Goal: Transaction & Acquisition: Download file/media

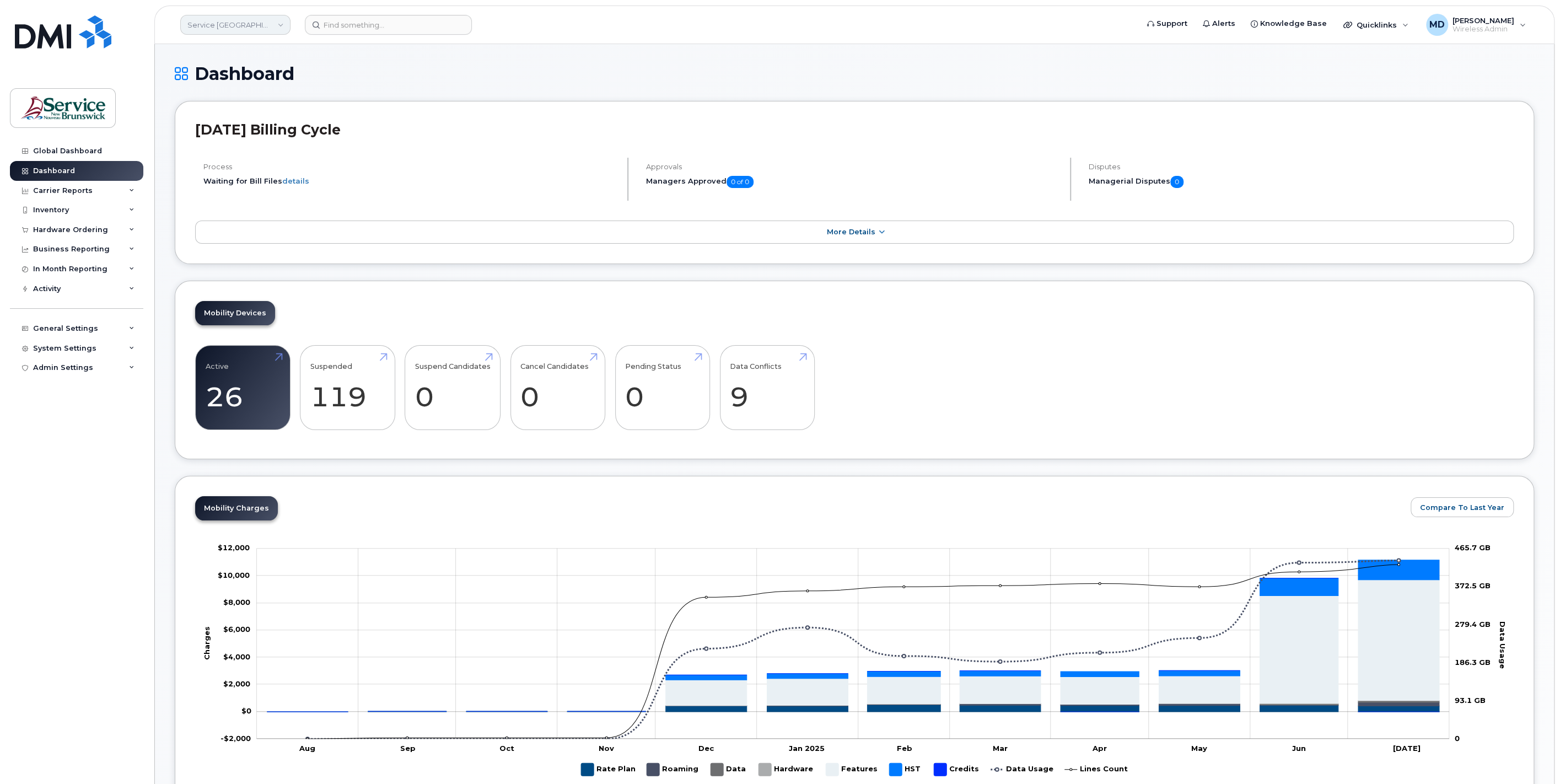
click at [263, 32] on link "Service [GEOGRAPHIC_DATA] (SNB)" at bounding box center [235, 24] width 110 height 19
click at [253, 168] on link "ASD-W (SNB)" at bounding box center [263, 174] width 162 height 22
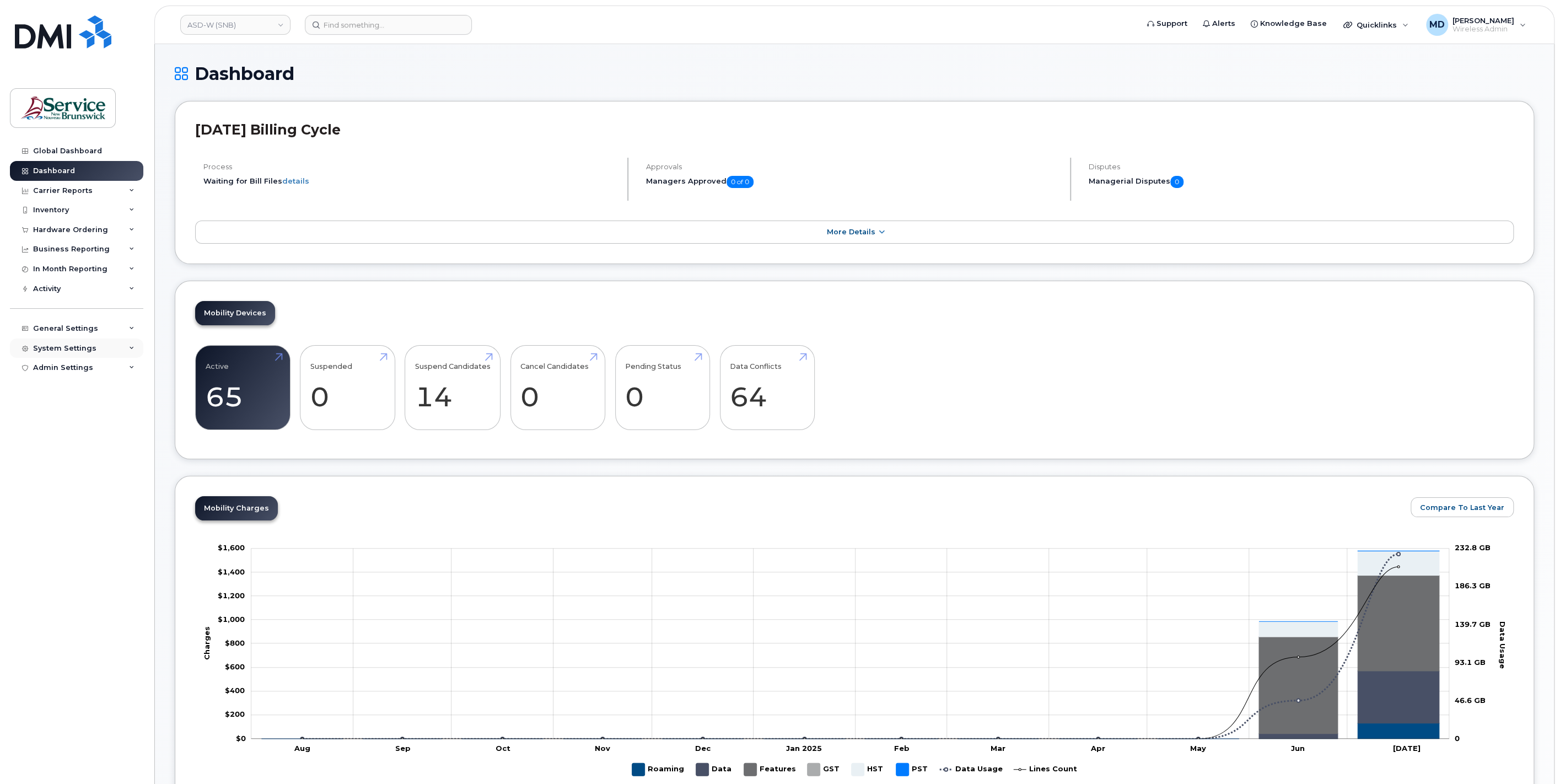
click at [81, 349] on div "System Settings" at bounding box center [65, 349] width 64 height 9
click at [53, 516] on div "Users" at bounding box center [49, 516] width 22 height 10
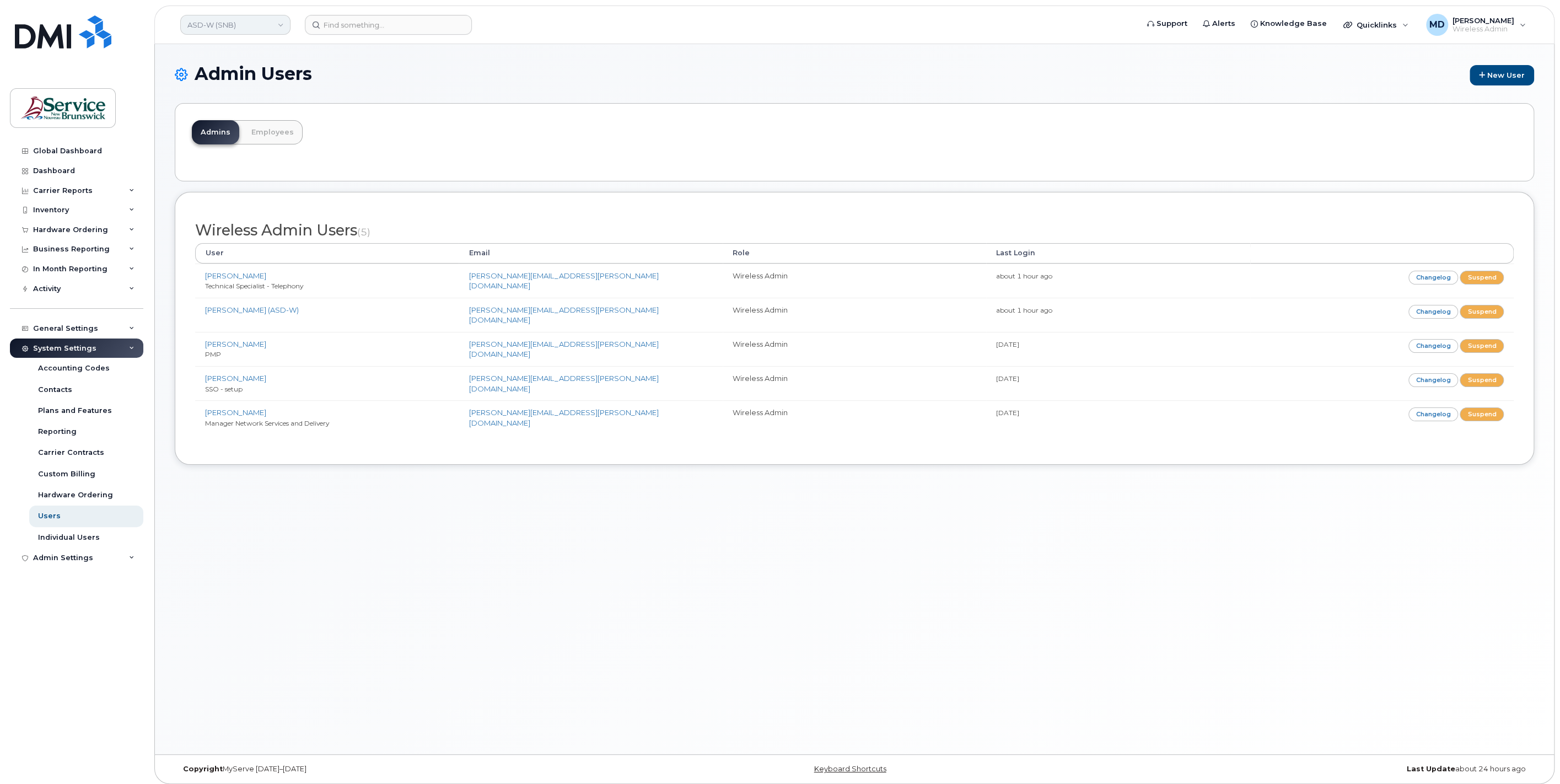
click at [276, 18] on link "ASD-W (SNB)" at bounding box center [235, 24] width 110 height 19
click at [295, 151] on link "ITSS (SNB)" at bounding box center [263, 151] width 162 height 22
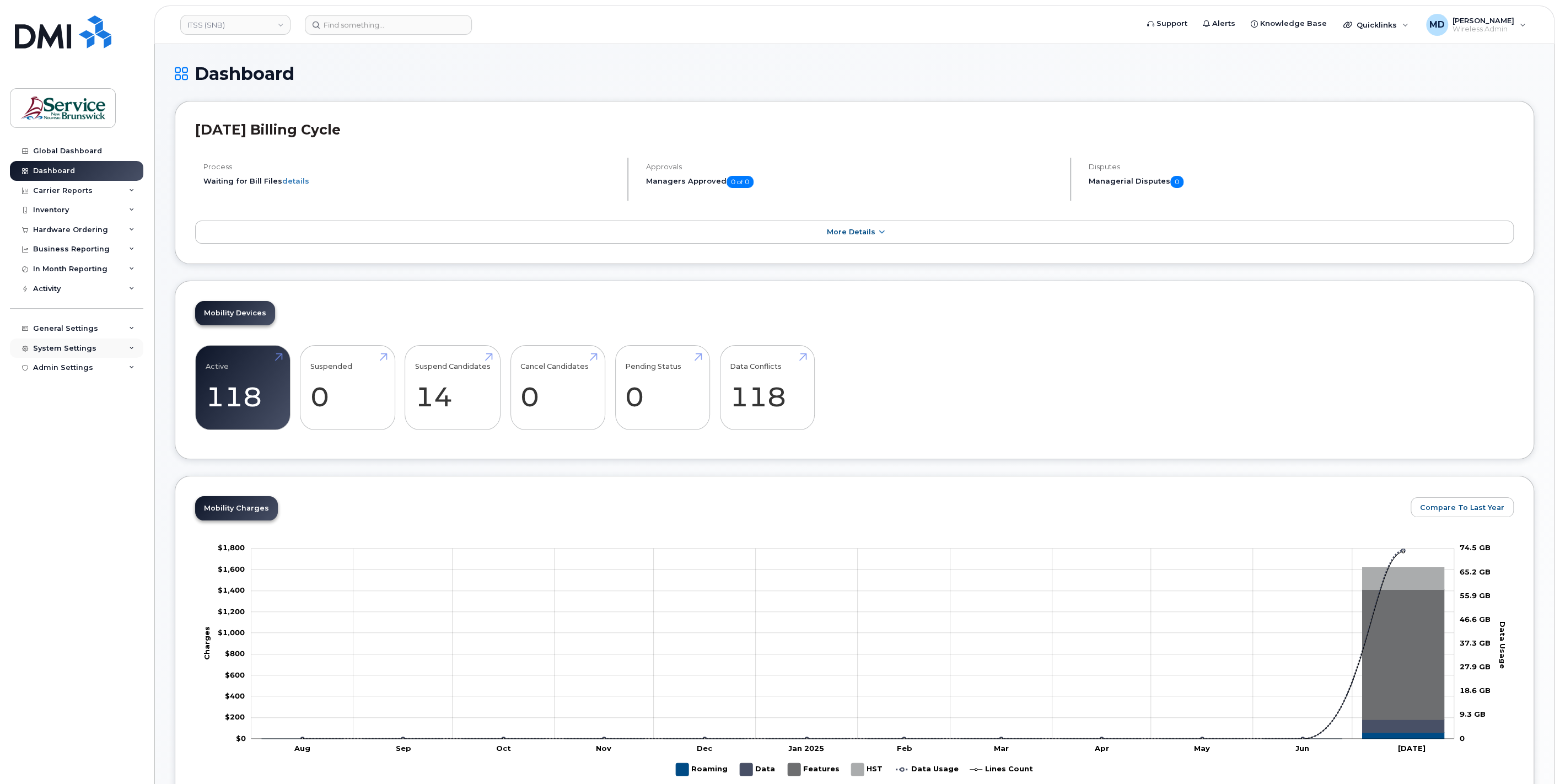
click at [77, 349] on div "System Settings" at bounding box center [65, 349] width 64 height 9
click at [63, 511] on link "Users" at bounding box center [86, 516] width 114 height 21
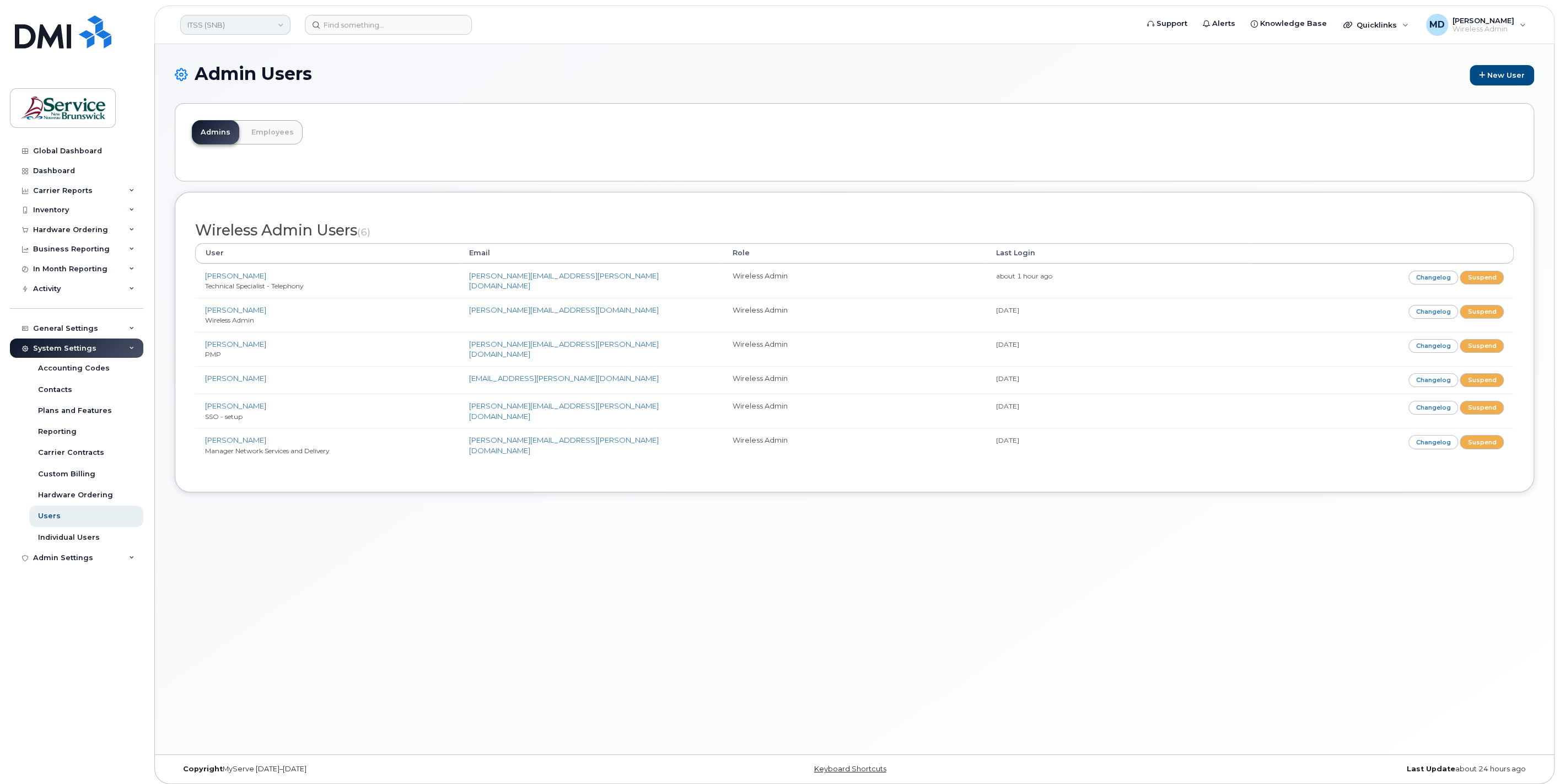
click at [265, 29] on link "ITSS (SNB)" at bounding box center [235, 24] width 110 height 19
click at [262, 171] on link "ASD-W (SNB)" at bounding box center [263, 174] width 162 height 22
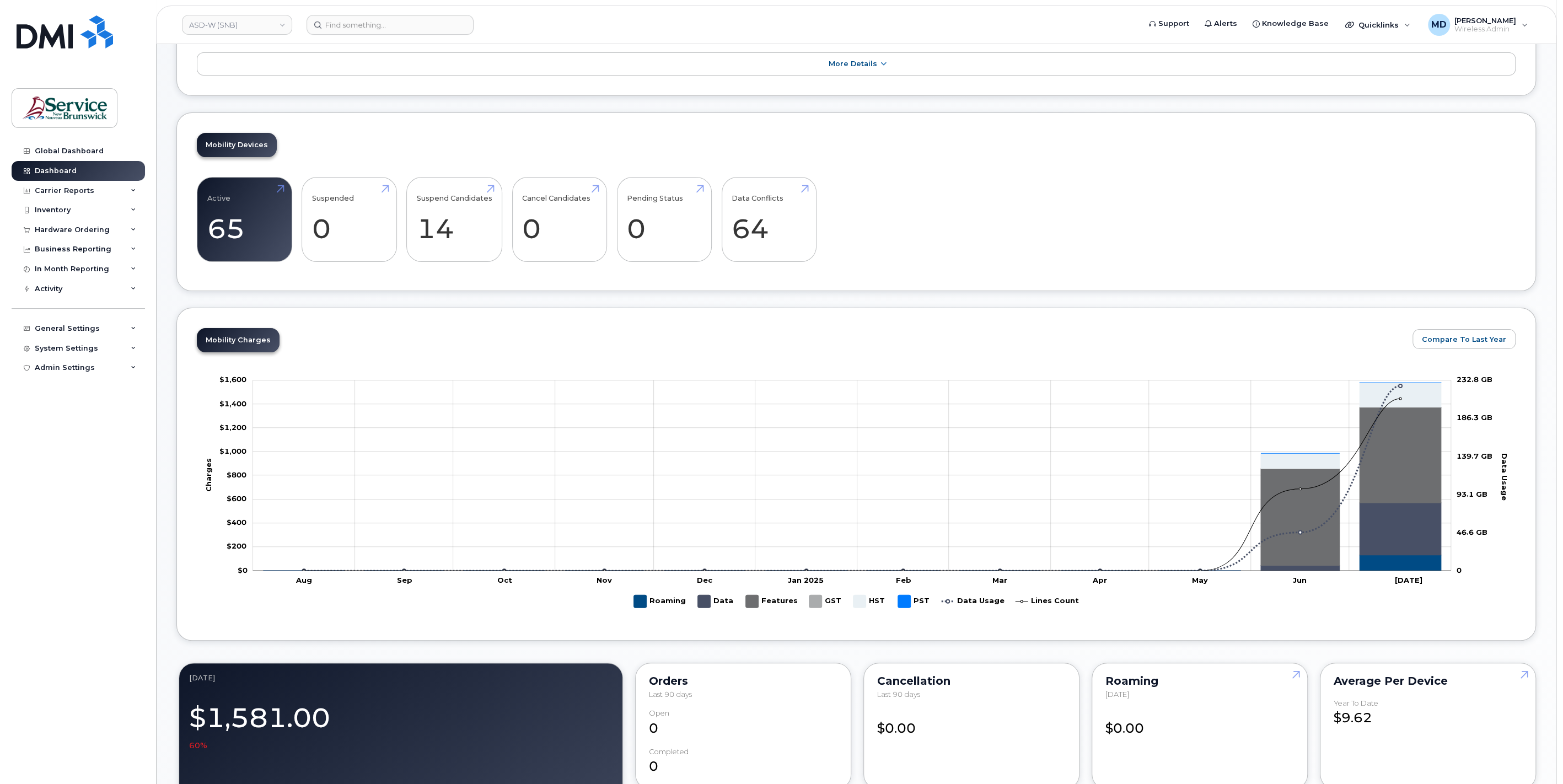
scroll to position [985, 0]
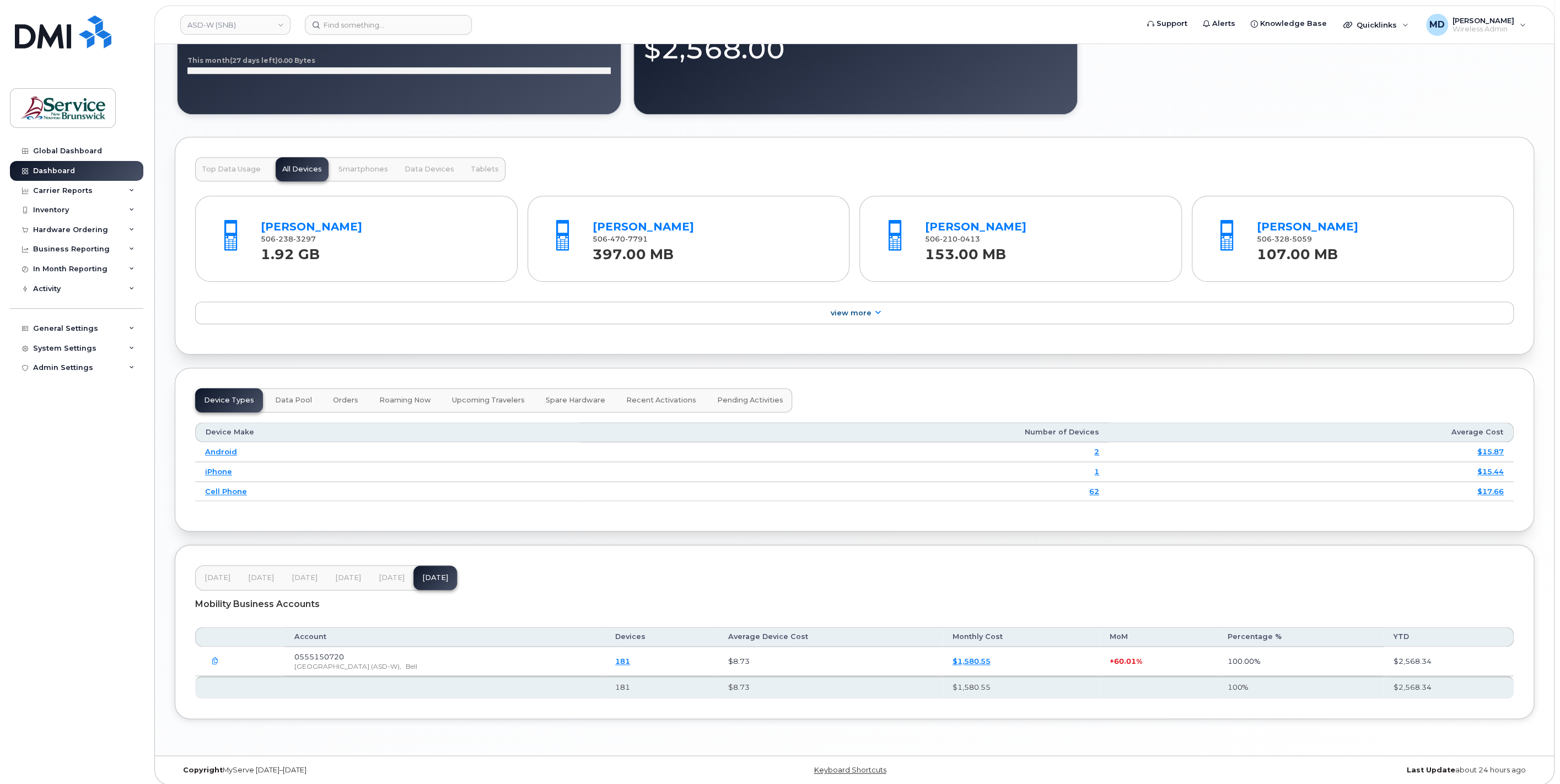
click at [630, 656] on link "181" at bounding box center [622, 661] width 15 height 9
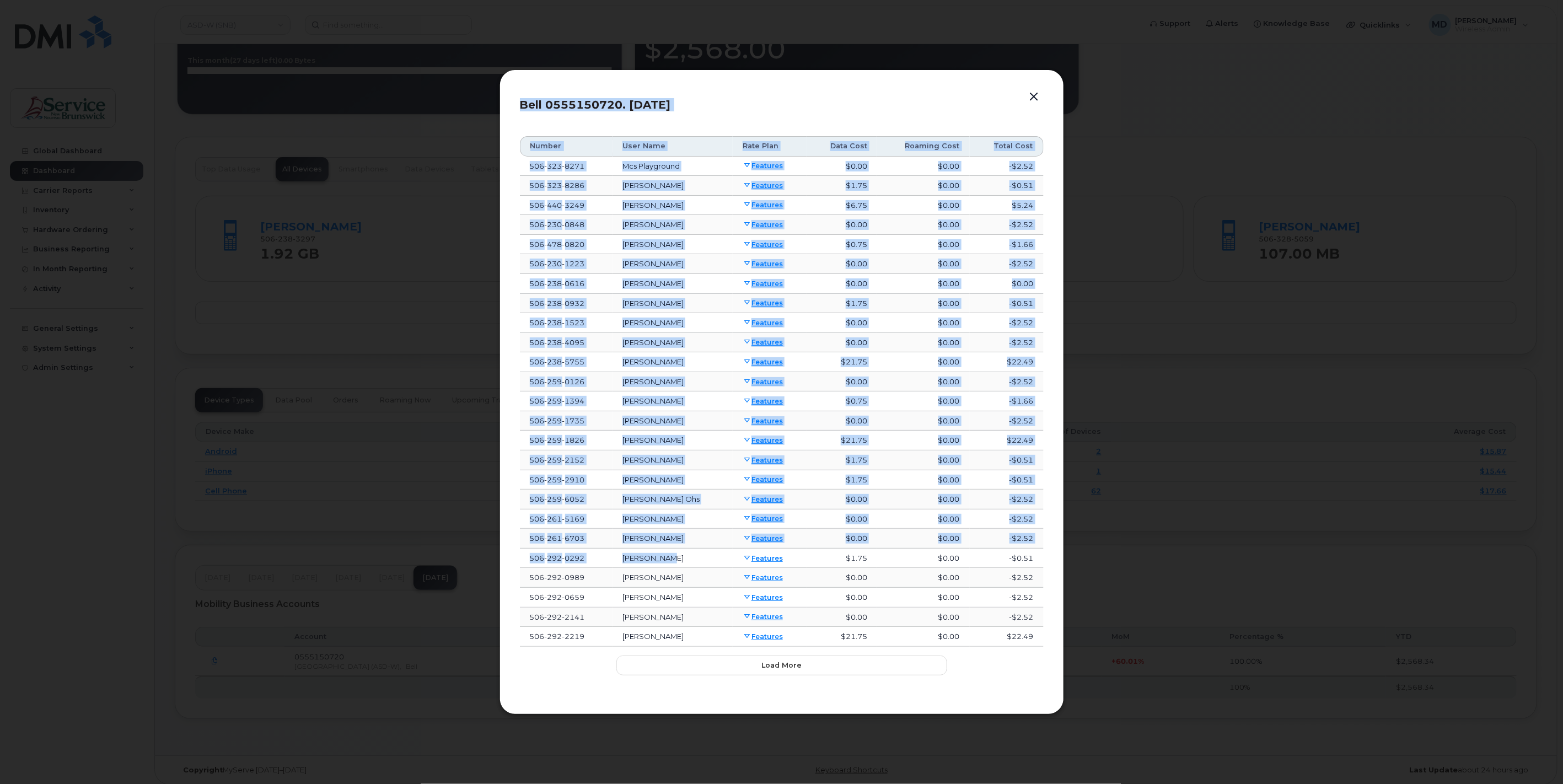
drag, startPoint x: 683, startPoint y: 556, endPoint x: 1075, endPoint y: 527, distance: 393.1
click at [1075, 527] on div "Bell 0555150720. Jul 25 Number User Name Rate Plan Data Cost Roaming Cost Total…" at bounding box center [782, 392] width 1563 height 784
click at [822, 662] on button "Load more" at bounding box center [782, 665] width 331 height 19
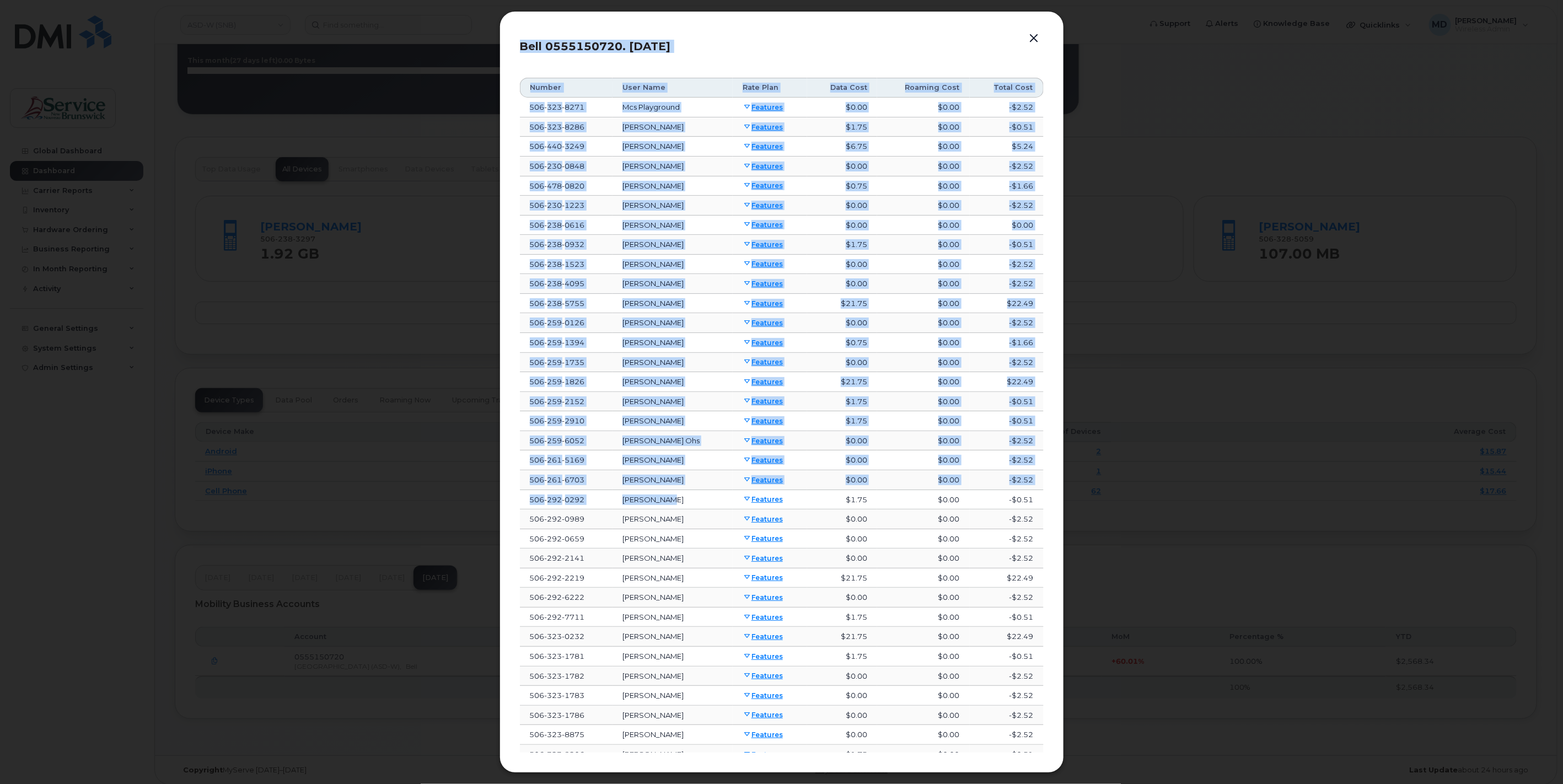
scroll to position [365, 0]
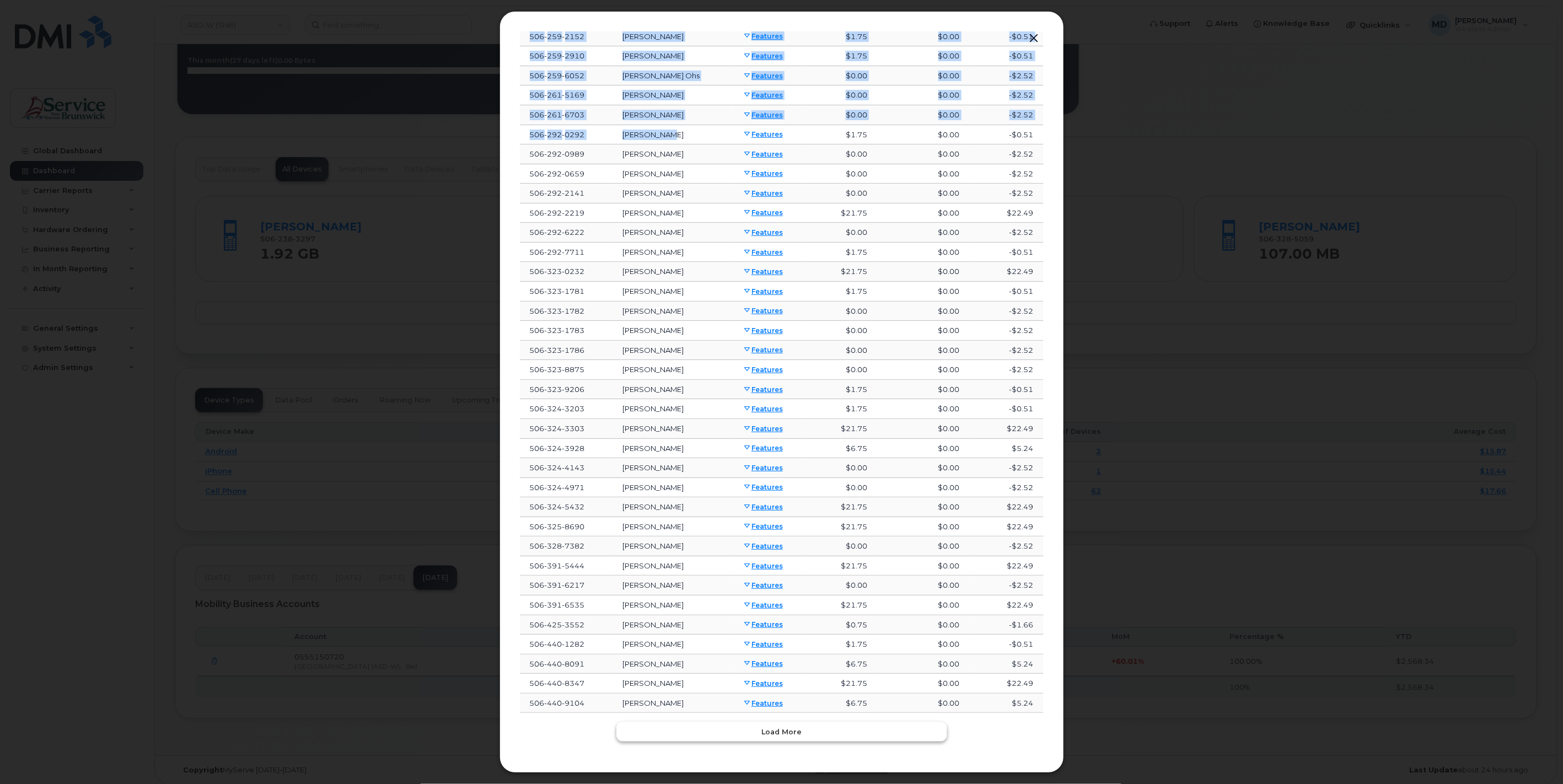
click at [790, 728] on span "Load more" at bounding box center [782, 731] width 41 height 10
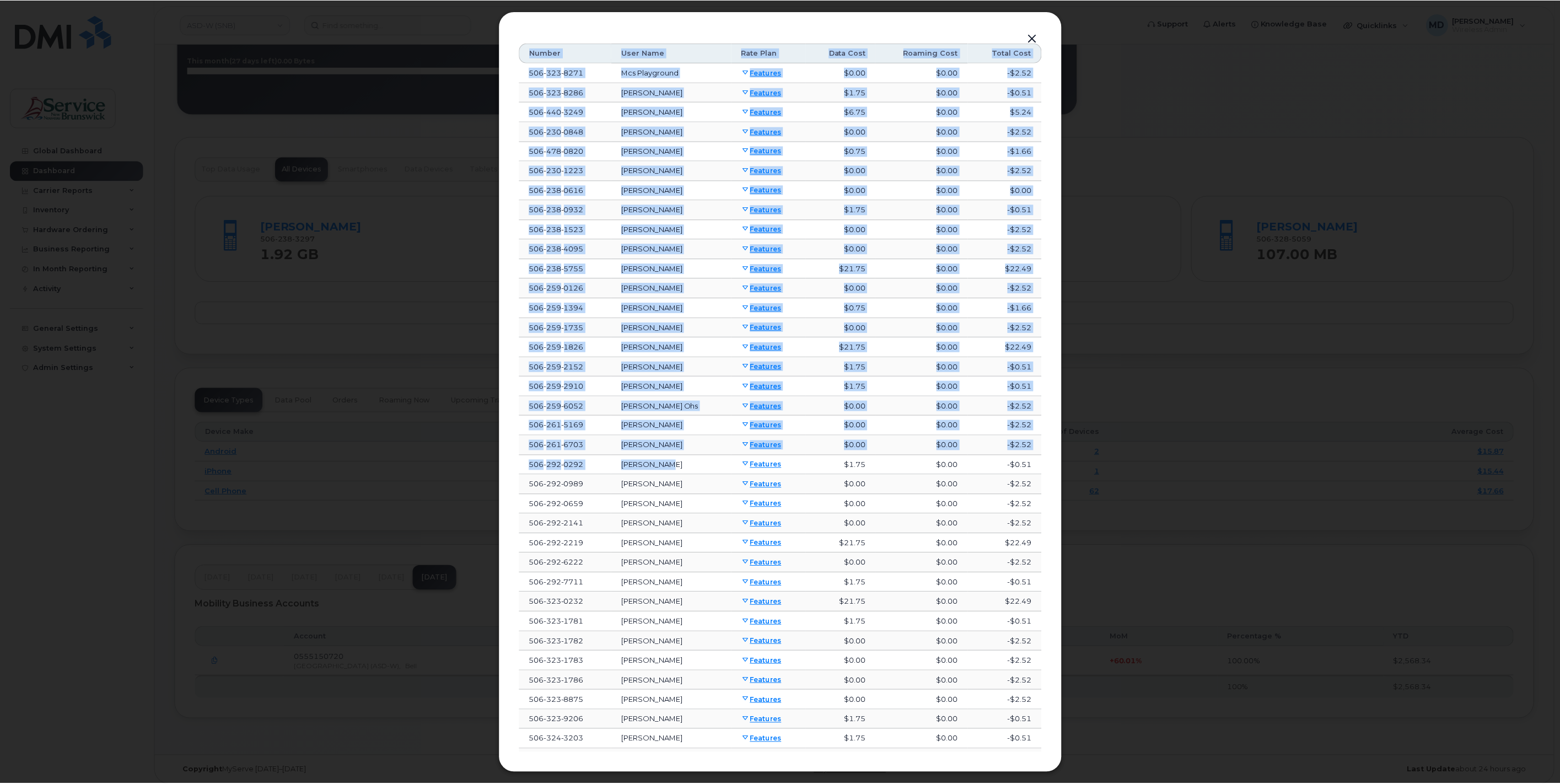
scroll to position [0, 0]
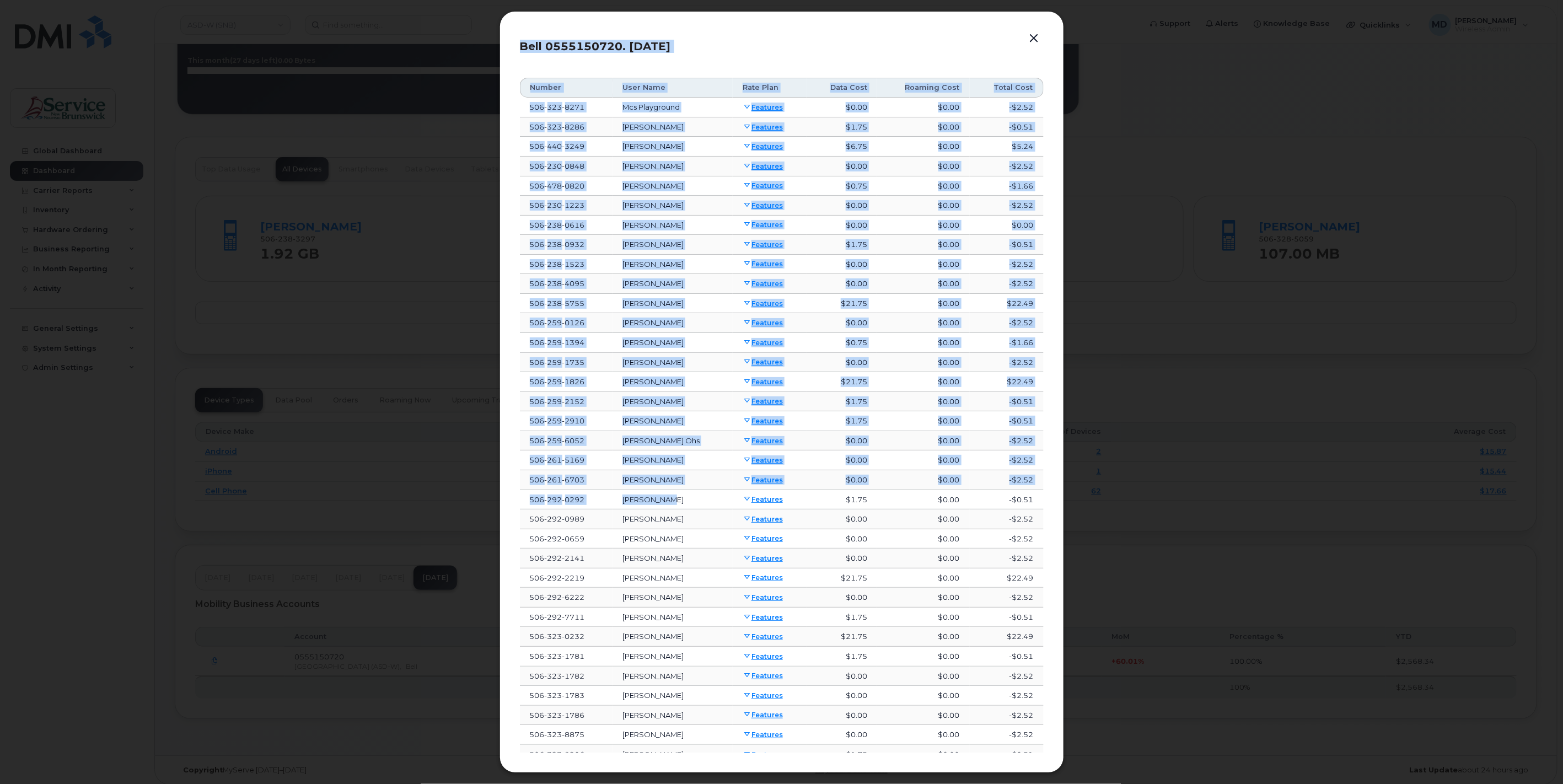
click at [1037, 36] on button "button" at bounding box center [1034, 38] width 17 height 16
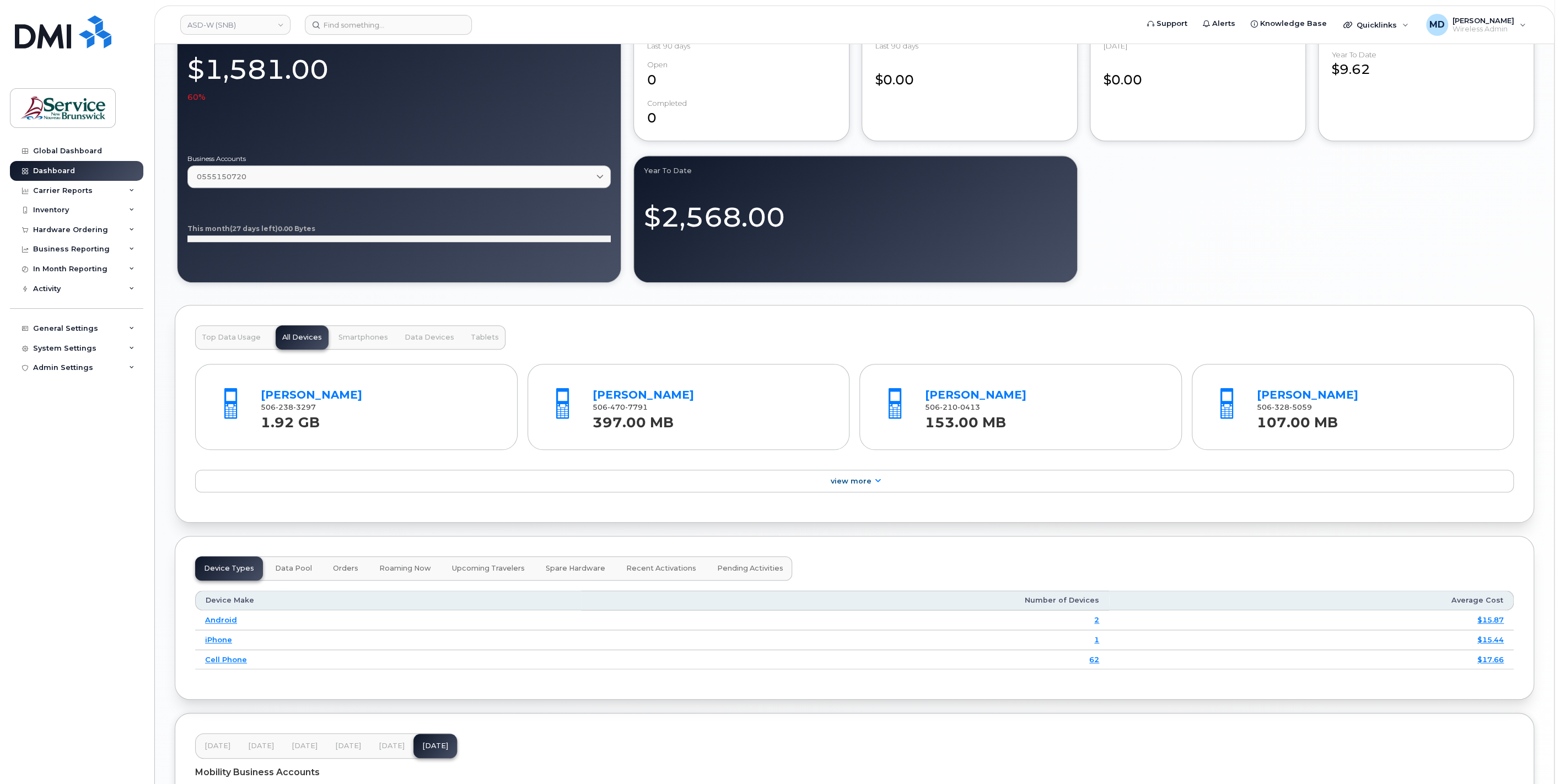
scroll to position [985, 0]
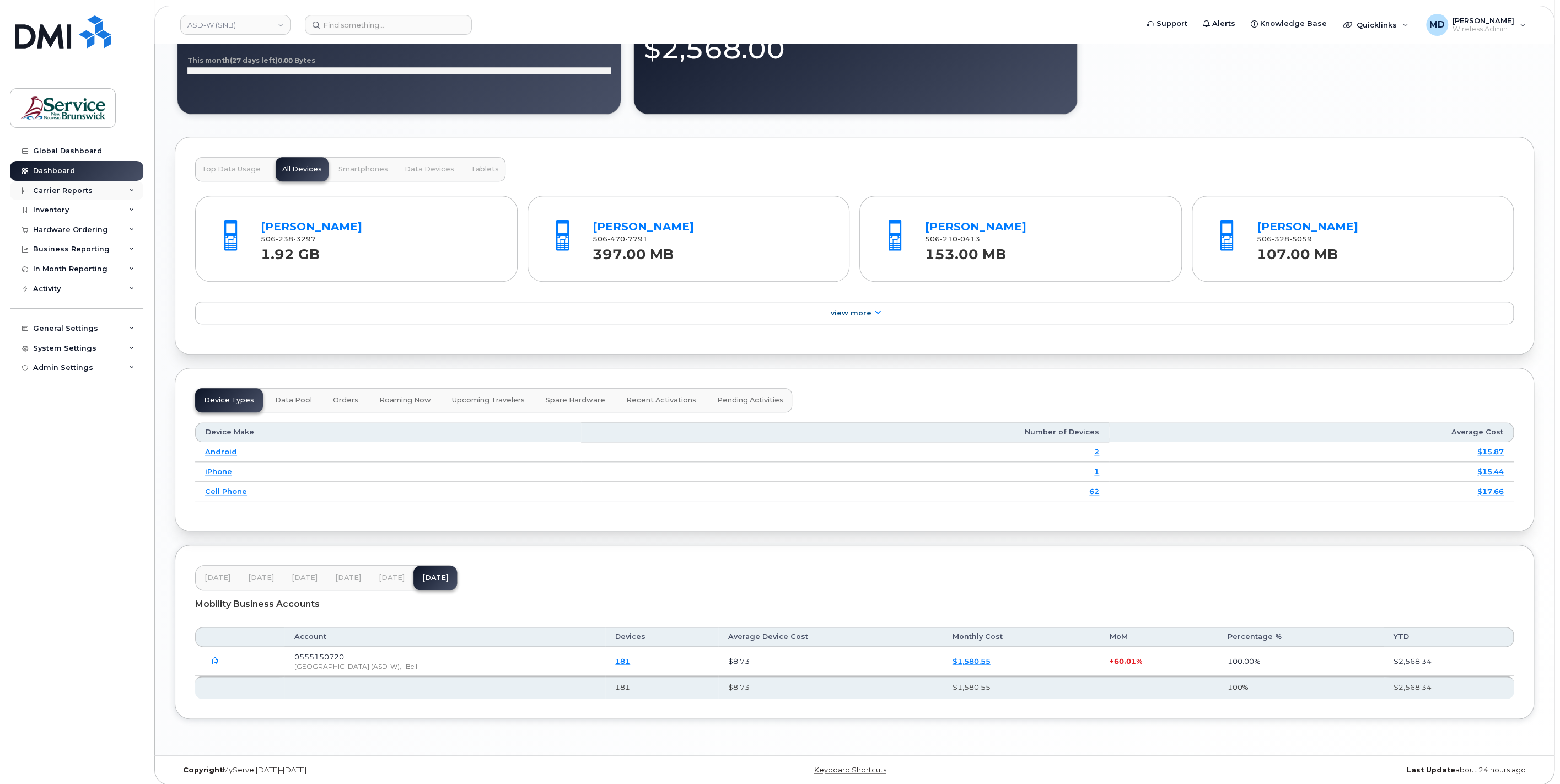
click at [87, 189] on div "Carrier Reports" at bounding box center [63, 190] width 59 height 9
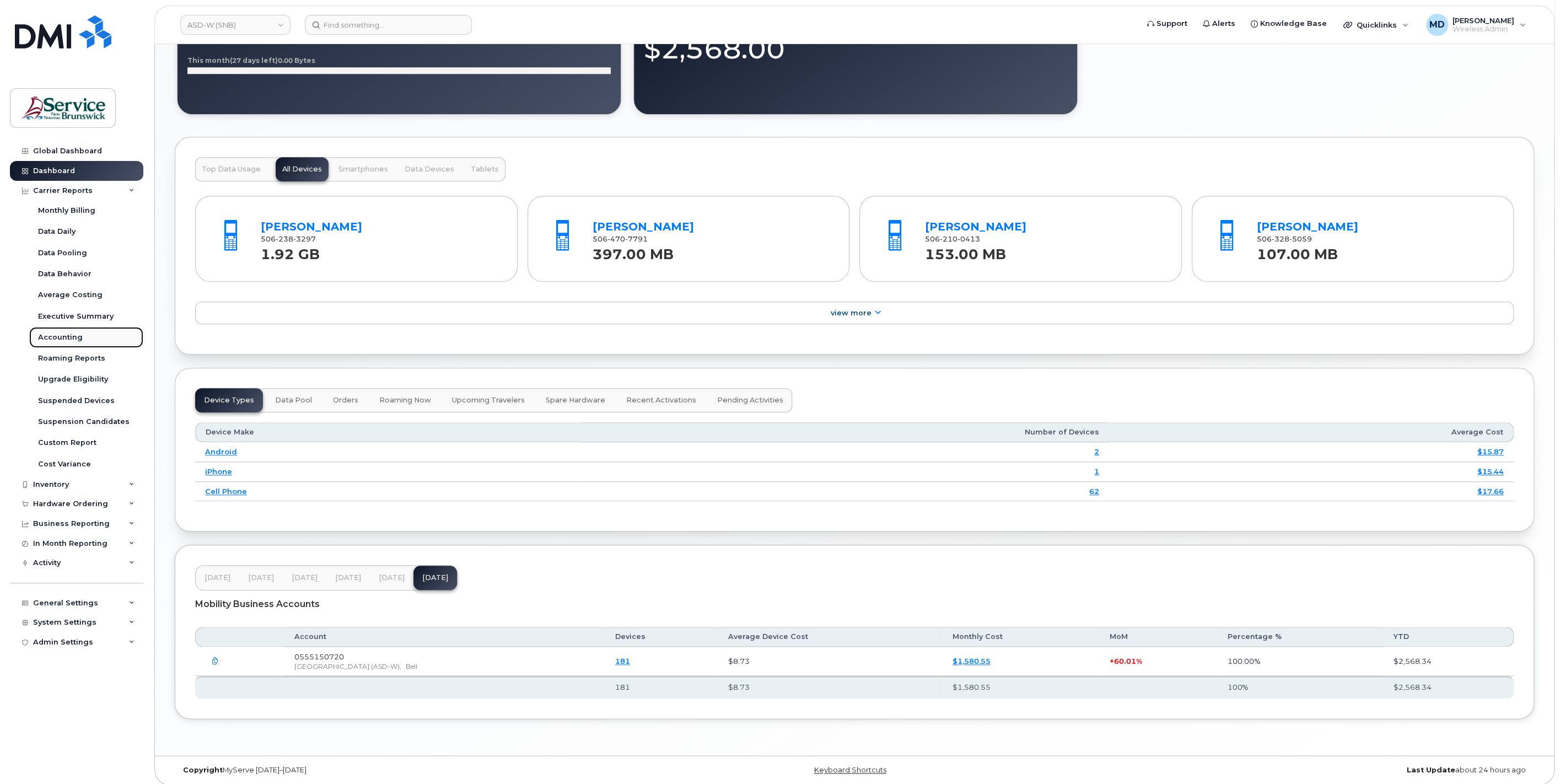
click at [77, 329] on link "Accounting" at bounding box center [86, 337] width 114 height 21
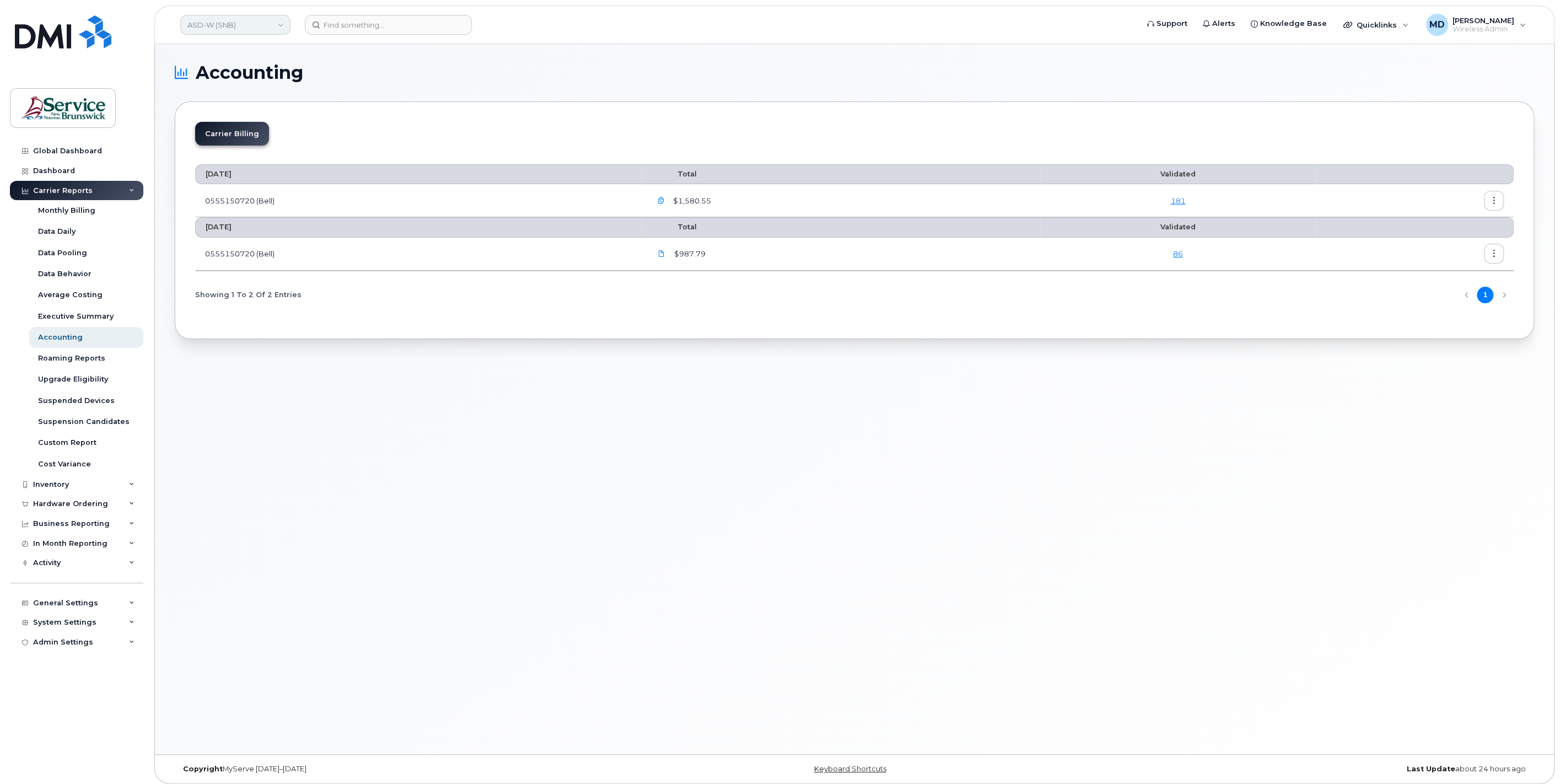
click at [267, 25] on link "ASD-W (SNB)" at bounding box center [235, 24] width 110 height 19
click at [303, 157] on link "ITSS (SNB)" at bounding box center [263, 159] width 162 height 22
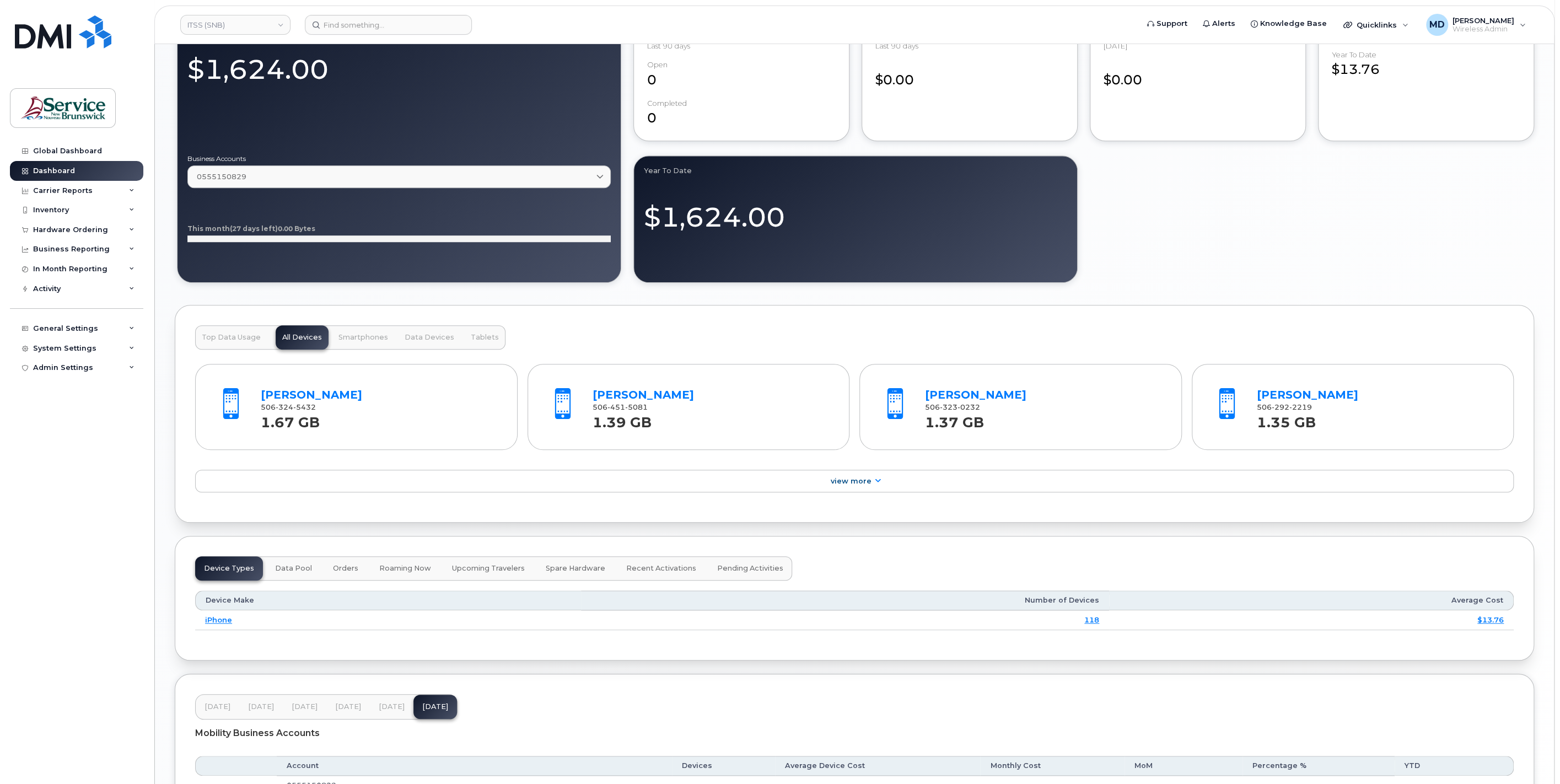
scroll to position [946, 0]
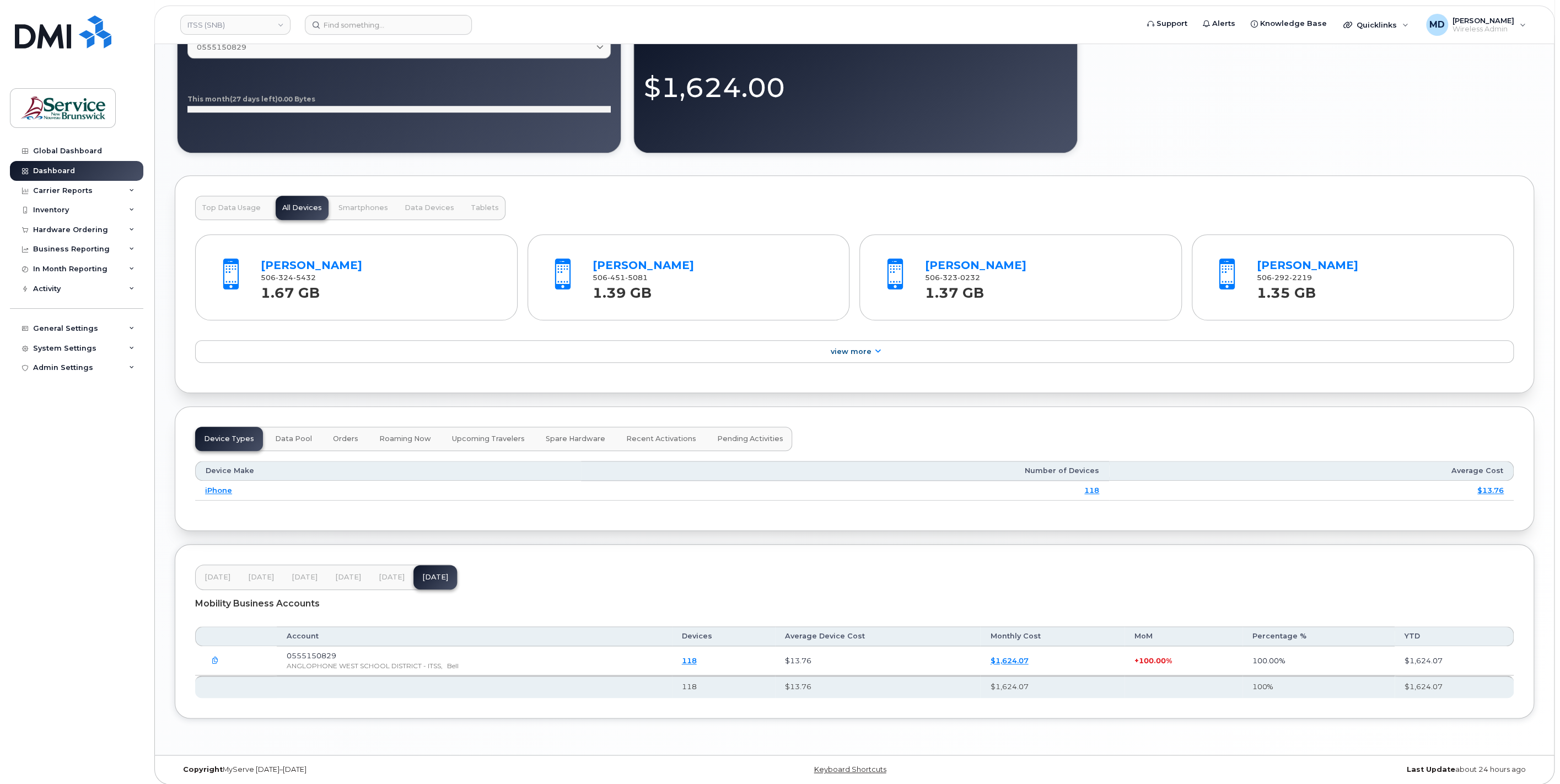
click at [694, 655] on link "118" at bounding box center [689, 660] width 15 height 9
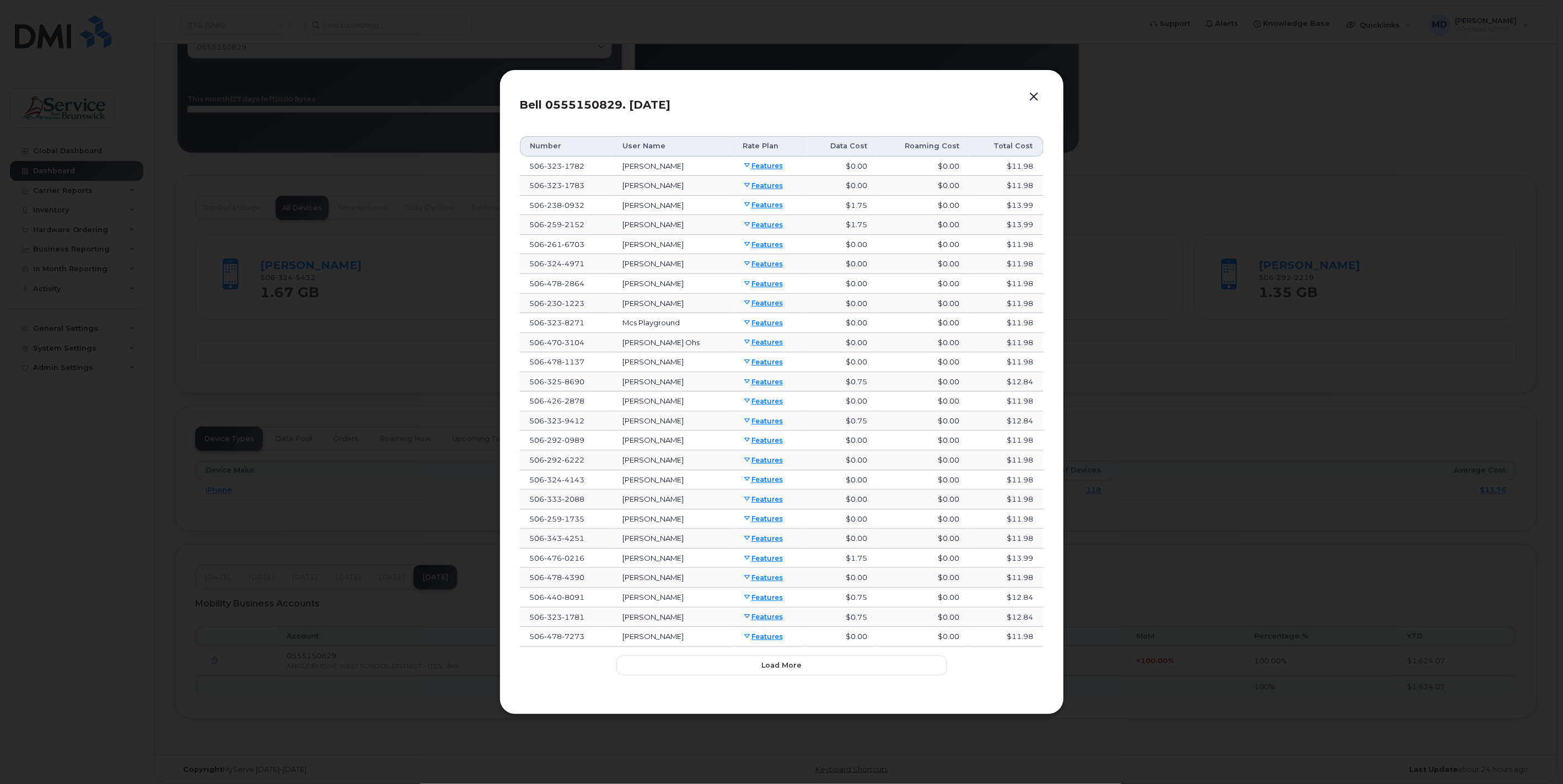
click at [650, 149] on th "User Name" at bounding box center [672, 145] width 120 height 19
click at [1038, 96] on button "button" at bounding box center [1034, 97] width 17 height 16
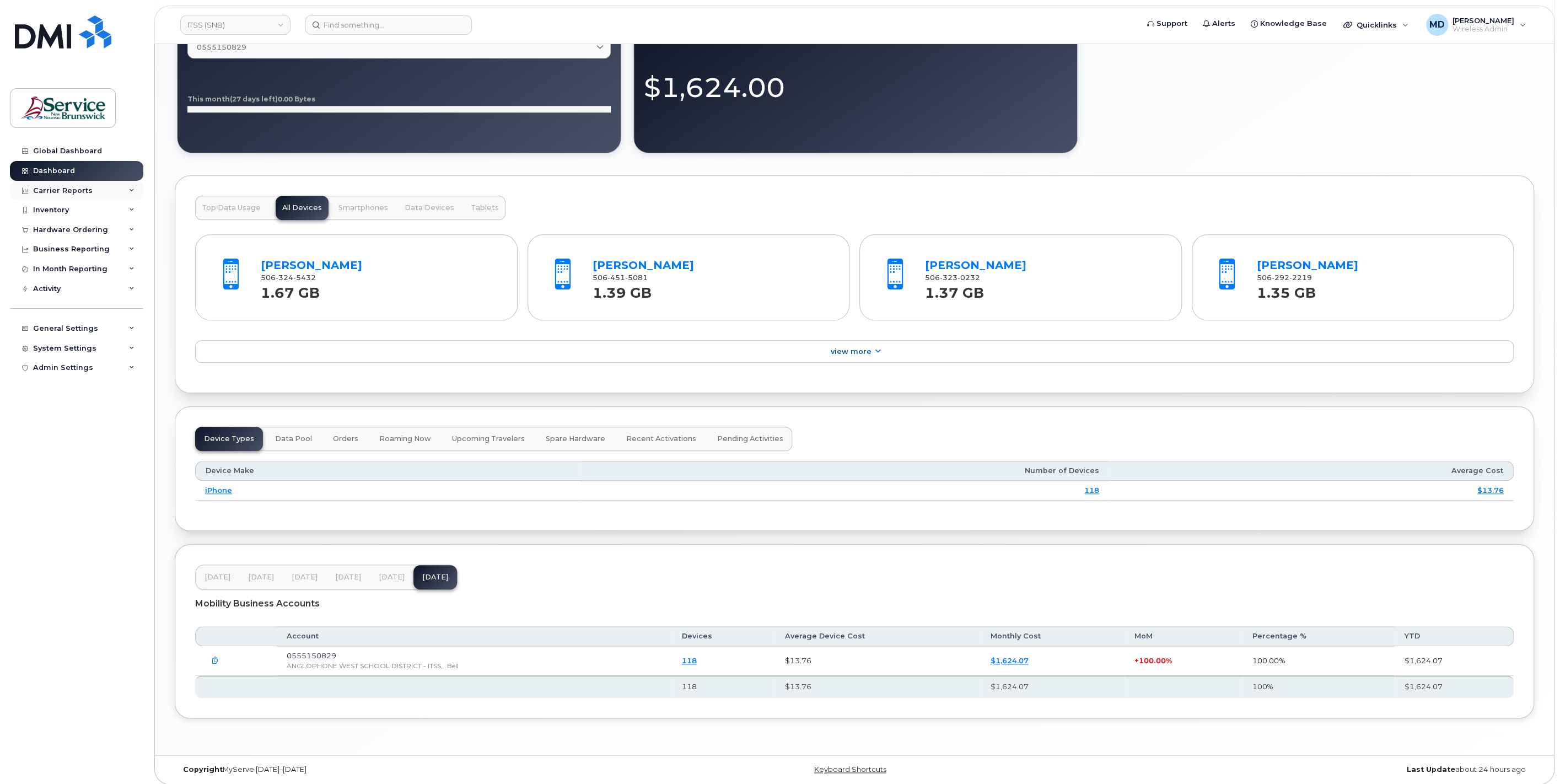
click at [54, 191] on div "Carrier Reports" at bounding box center [63, 190] width 59 height 9
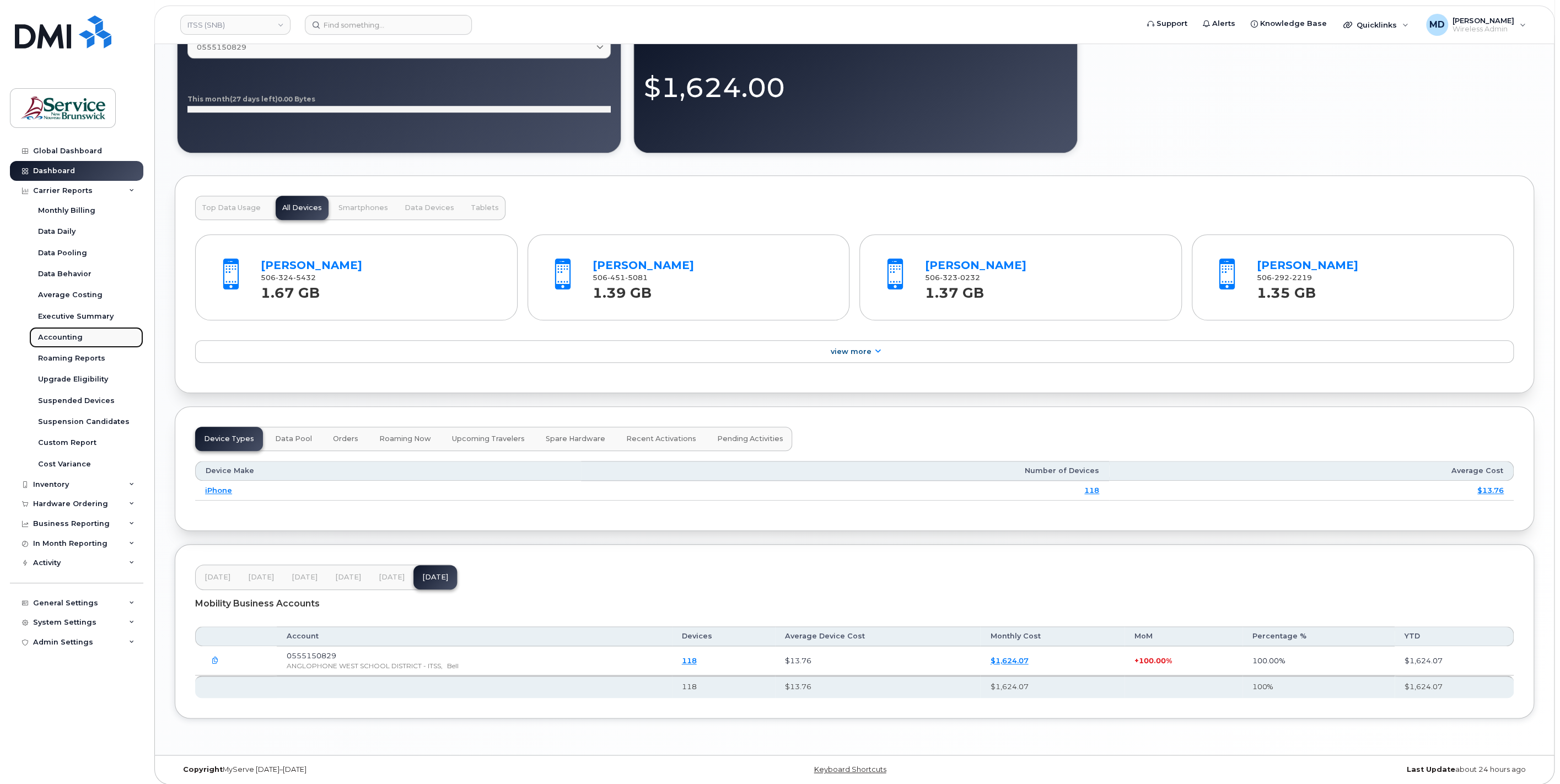
click at [86, 332] on link "Accounting" at bounding box center [86, 337] width 114 height 21
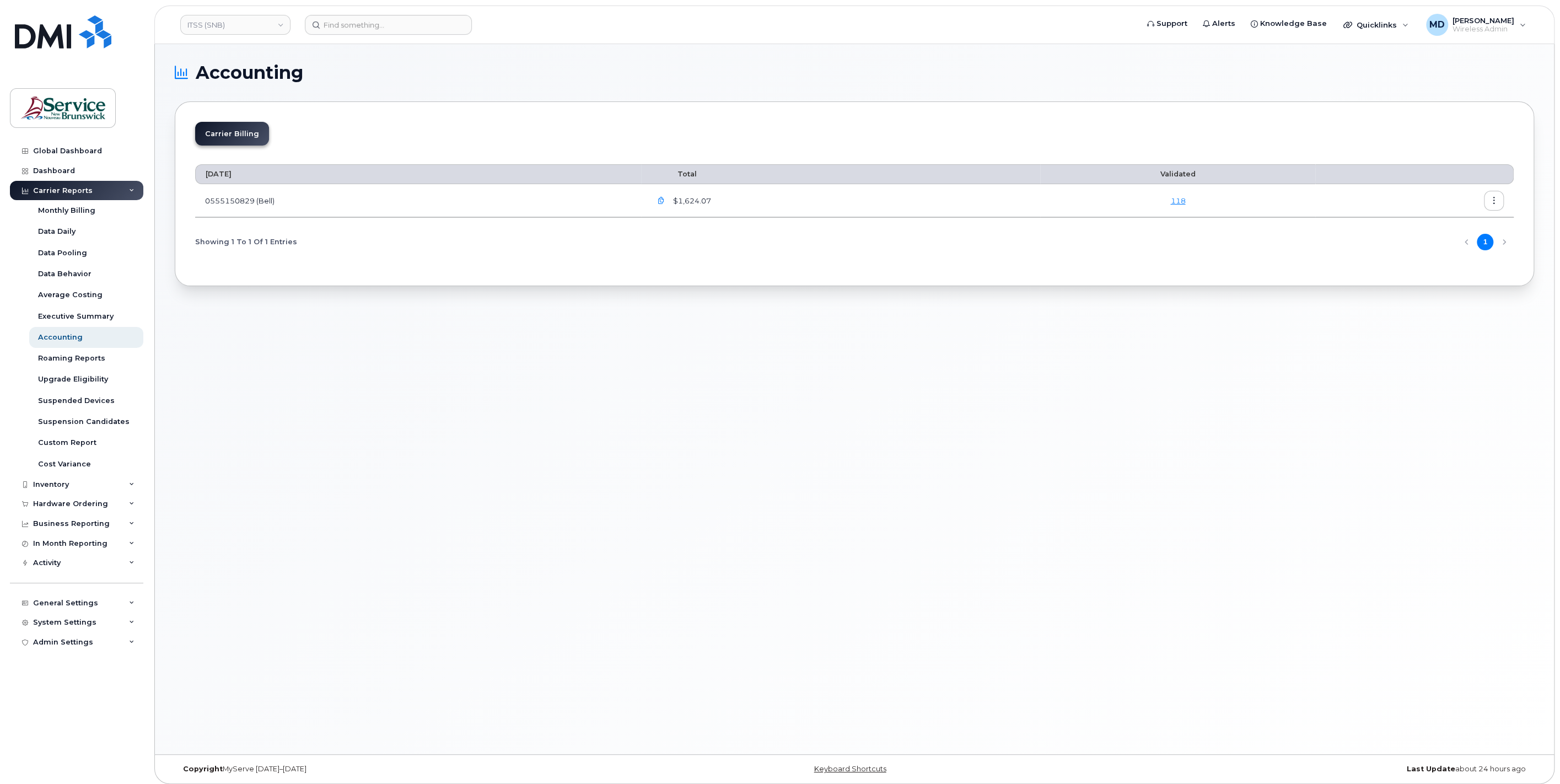
click at [1492, 202] on icon "button" at bounding box center [1494, 201] width 7 height 7
click at [1463, 240] on span "Download" at bounding box center [1443, 244] width 43 height 10
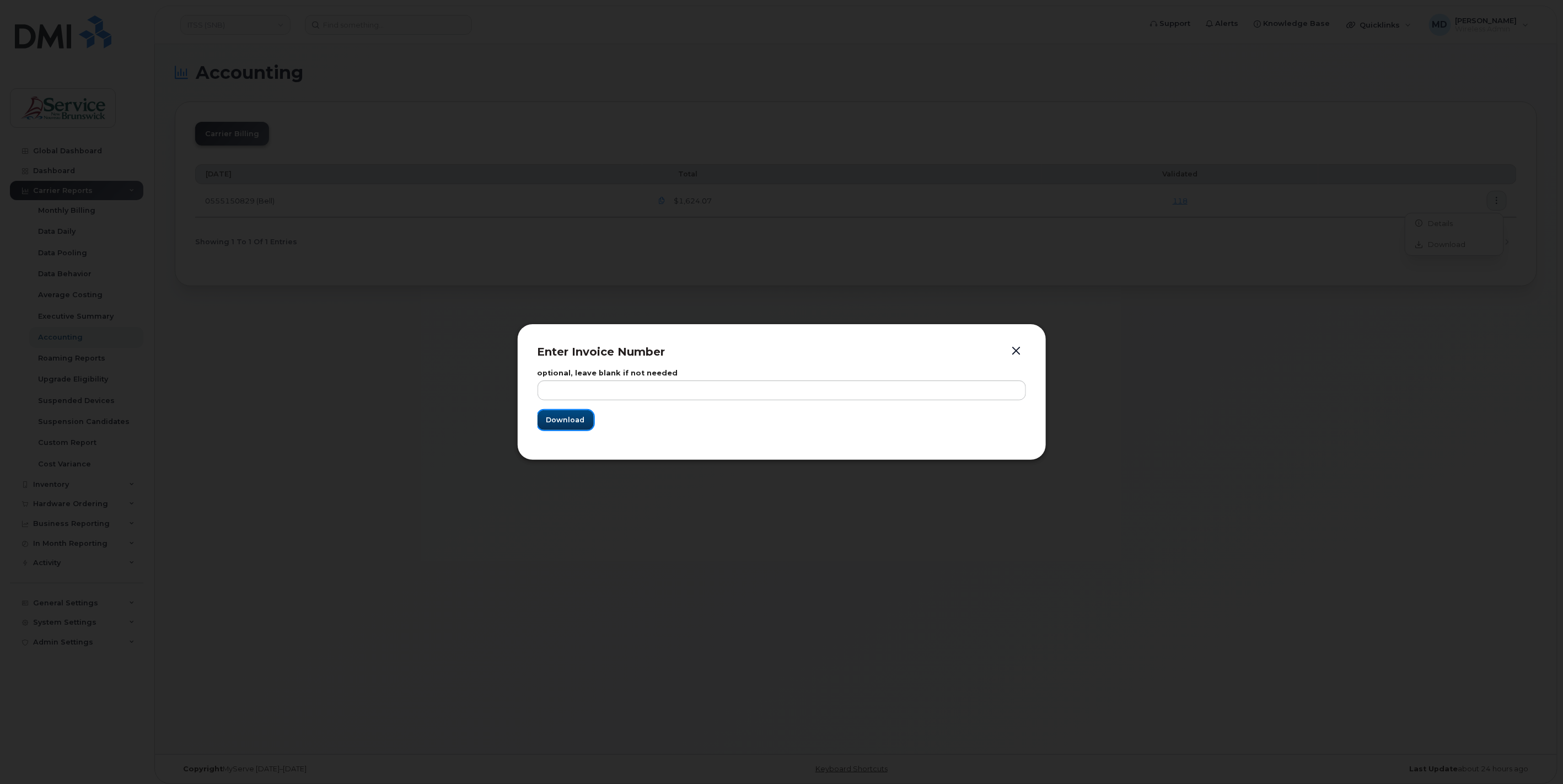
click at [570, 422] on span "Download" at bounding box center [566, 419] width 39 height 10
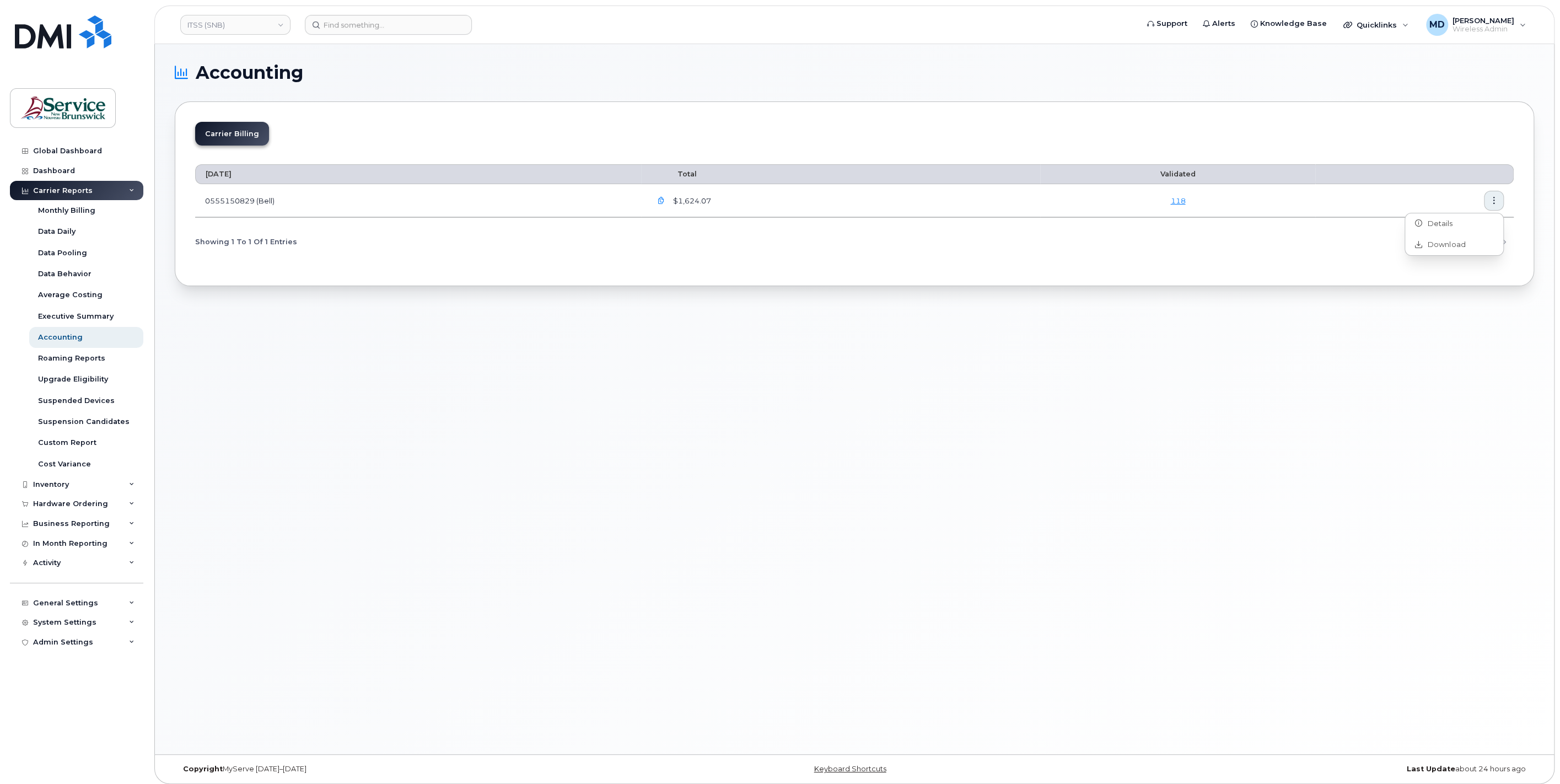
click at [1301, 443] on div "Accounting Carrier Billing July 2025 Total Validated 0555150829 (Bell) $1,624.0…" at bounding box center [854, 399] width 1399 height 710
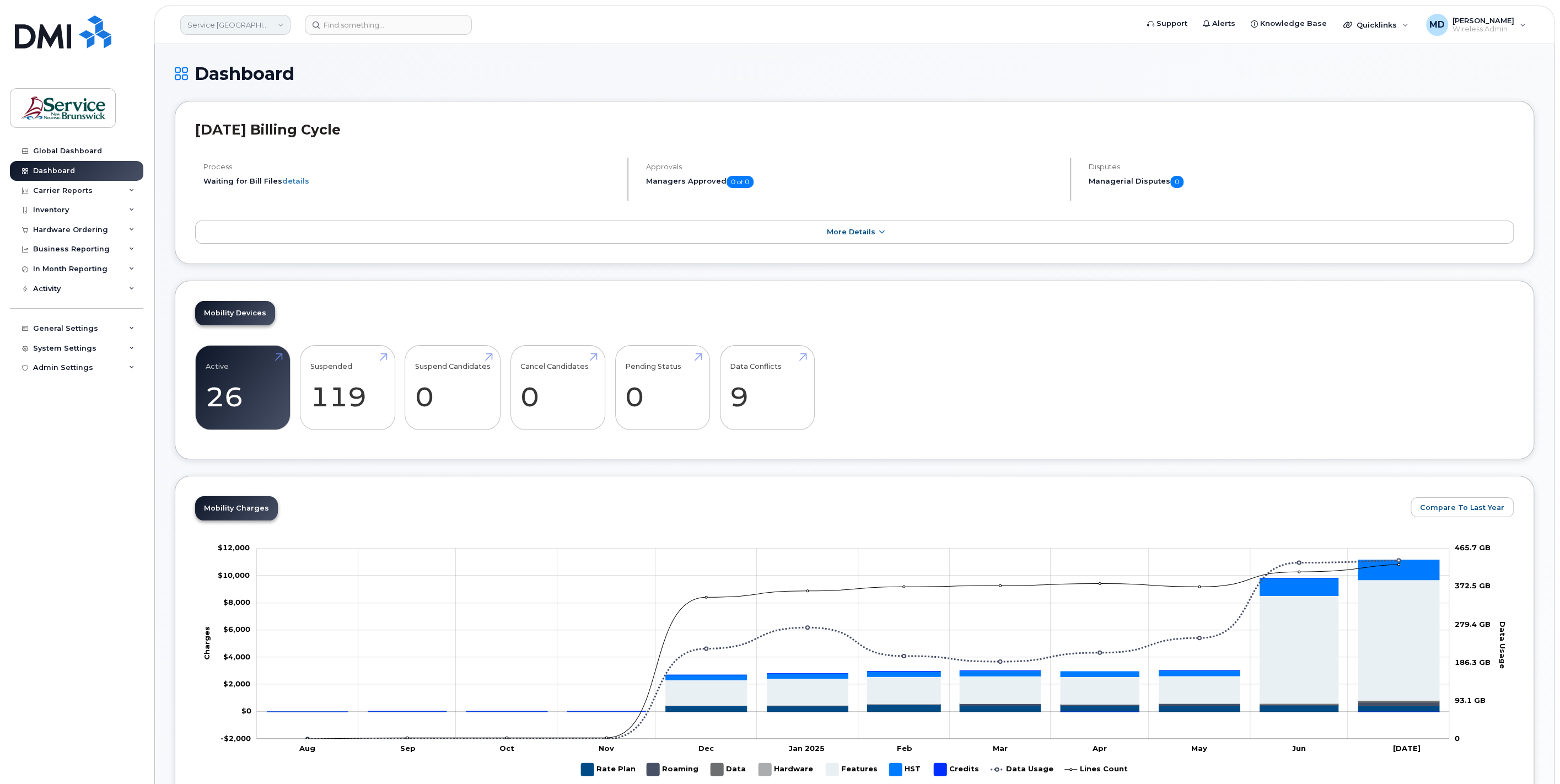
click at [278, 31] on link "Service New Brunswick (SNB)" at bounding box center [235, 24] width 110 height 19
click at [276, 173] on link "ASD-W (SNB)" at bounding box center [263, 174] width 162 height 22
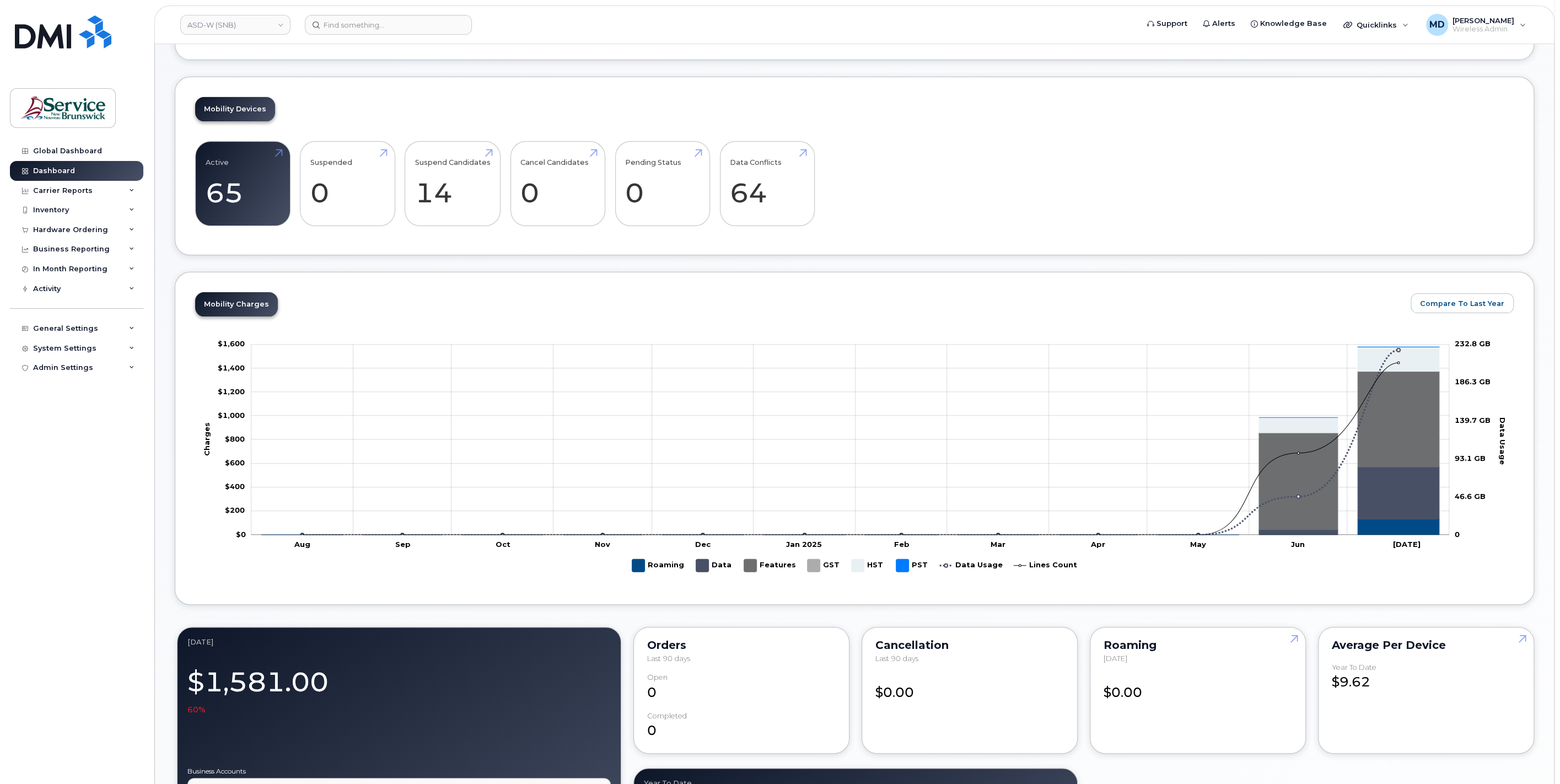
scroll to position [408, 0]
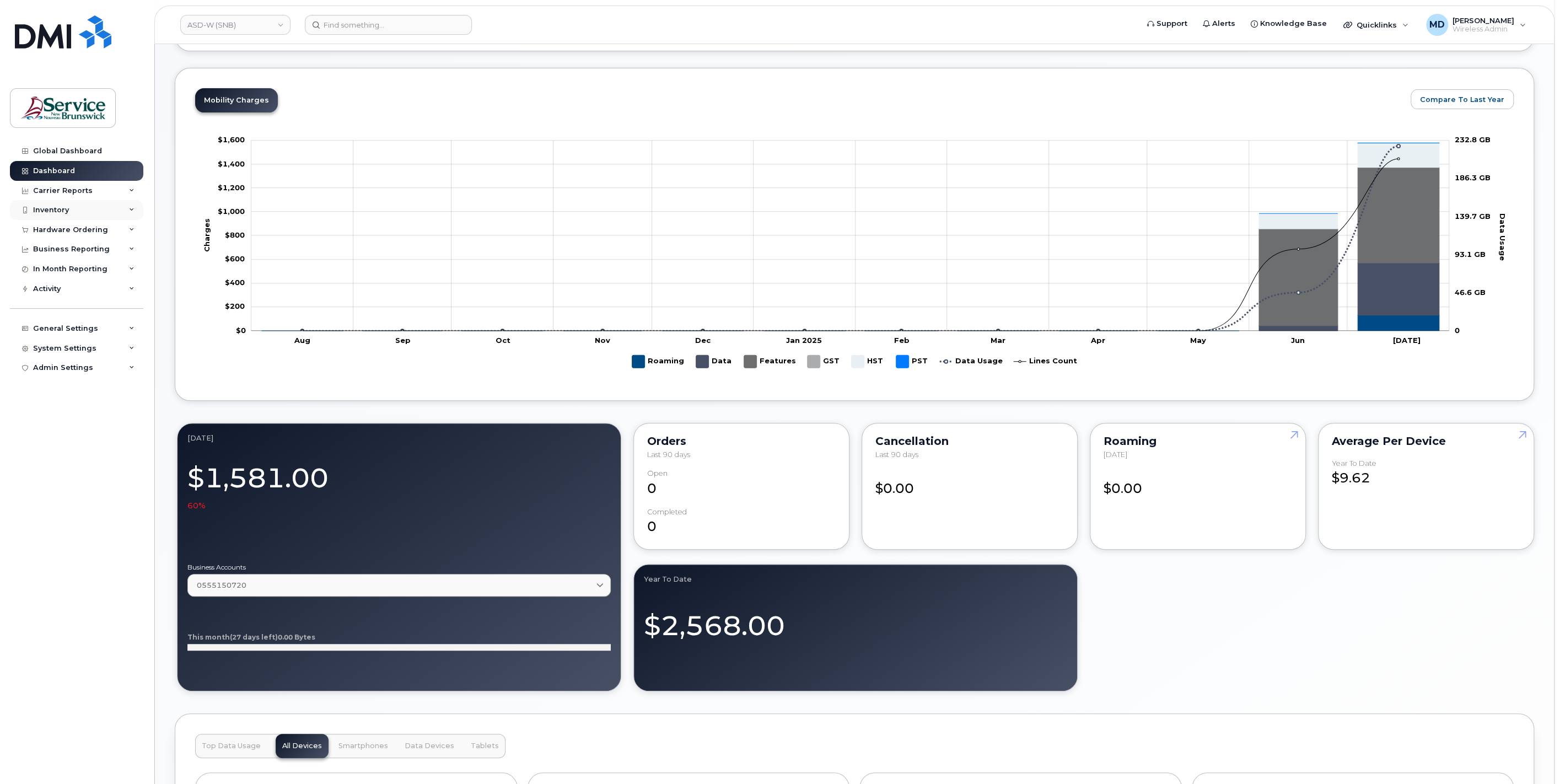
click at [53, 212] on div "Inventory" at bounding box center [51, 210] width 36 height 9
click at [65, 231] on div "Mobility Devices" at bounding box center [68, 230] width 62 height 10
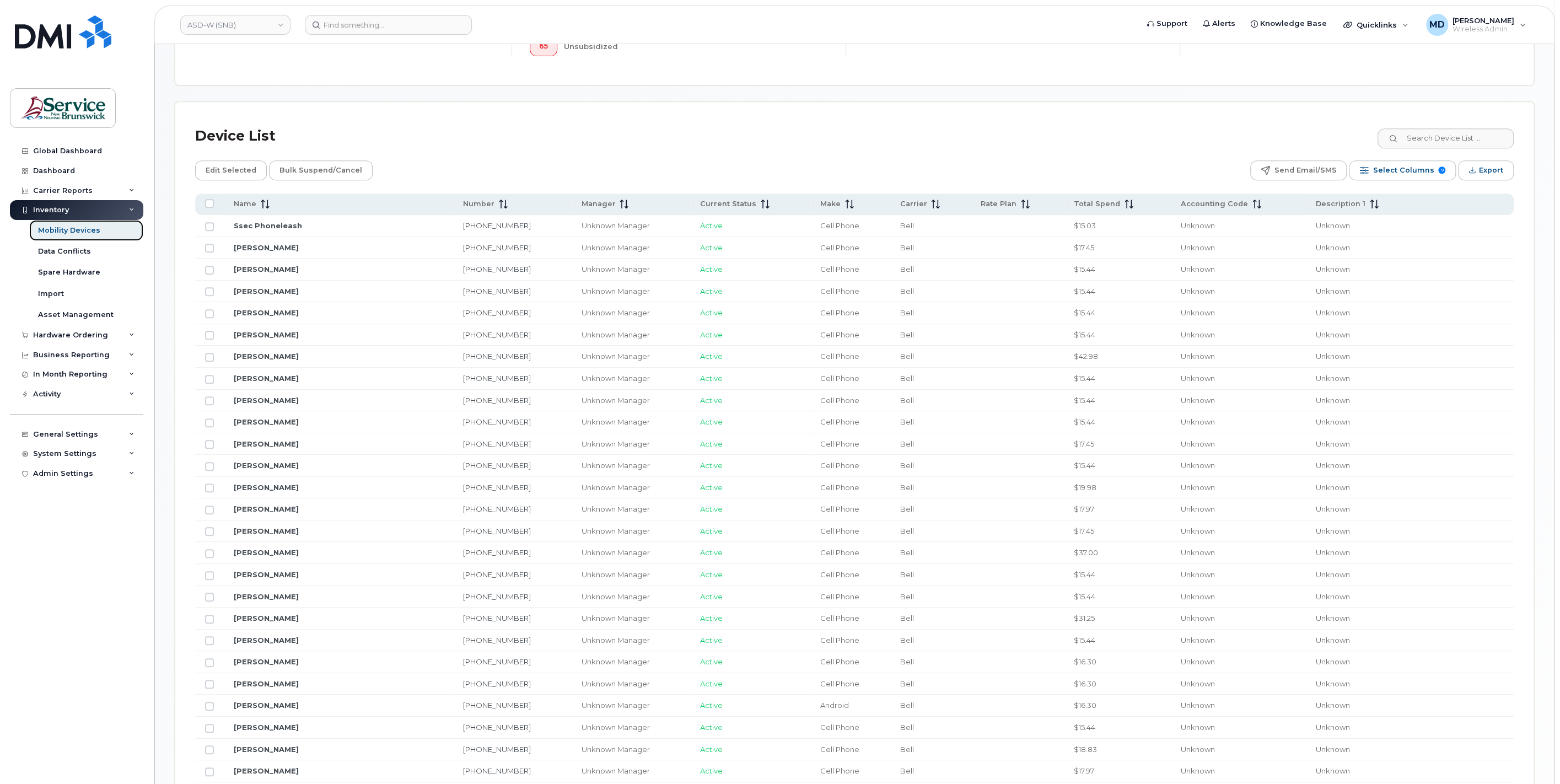
scroll to position [227, 0]
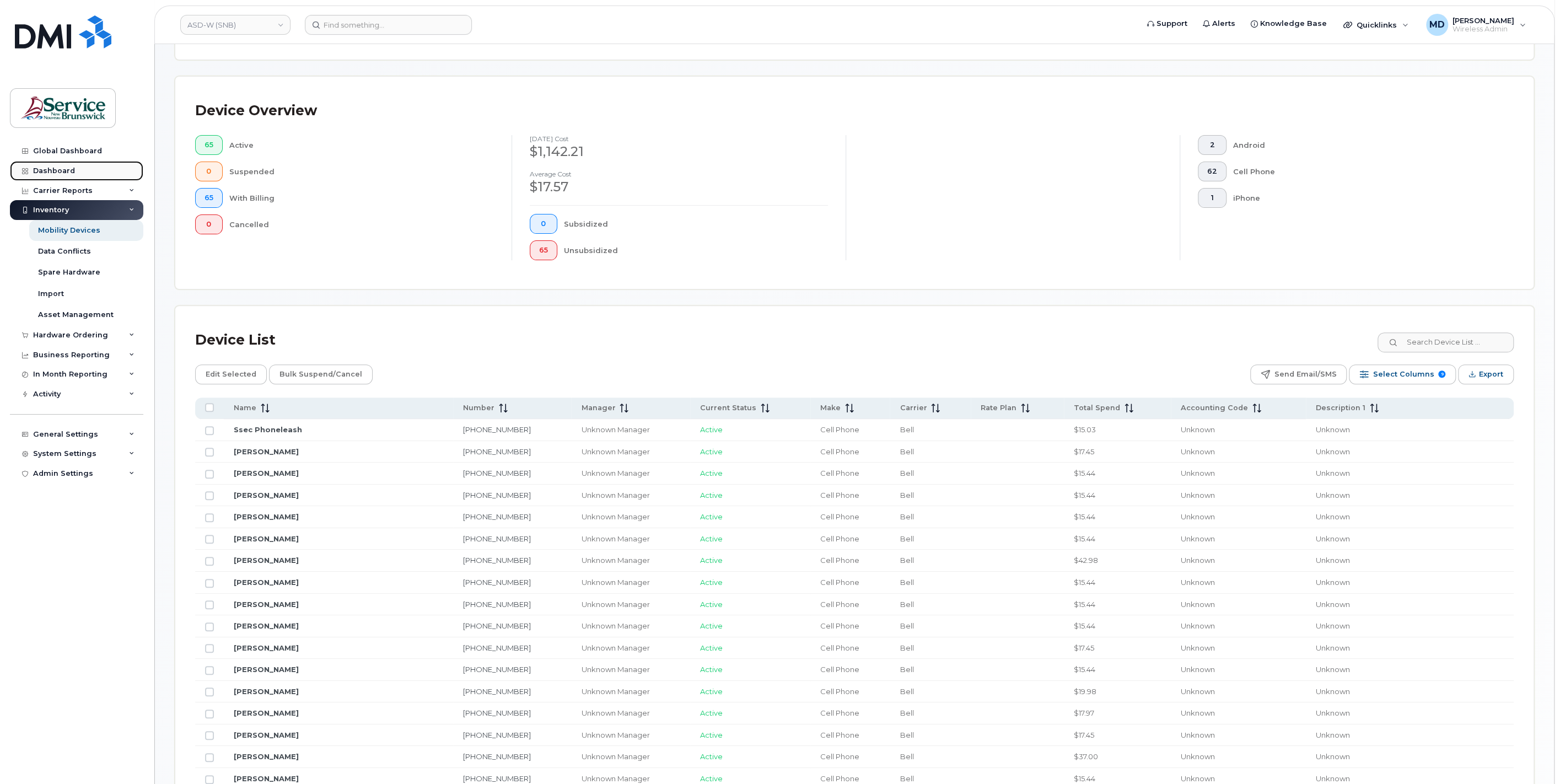
click at [65, 166] on div "Dashboard" at bounding box center [54, 171] width 42 height 9
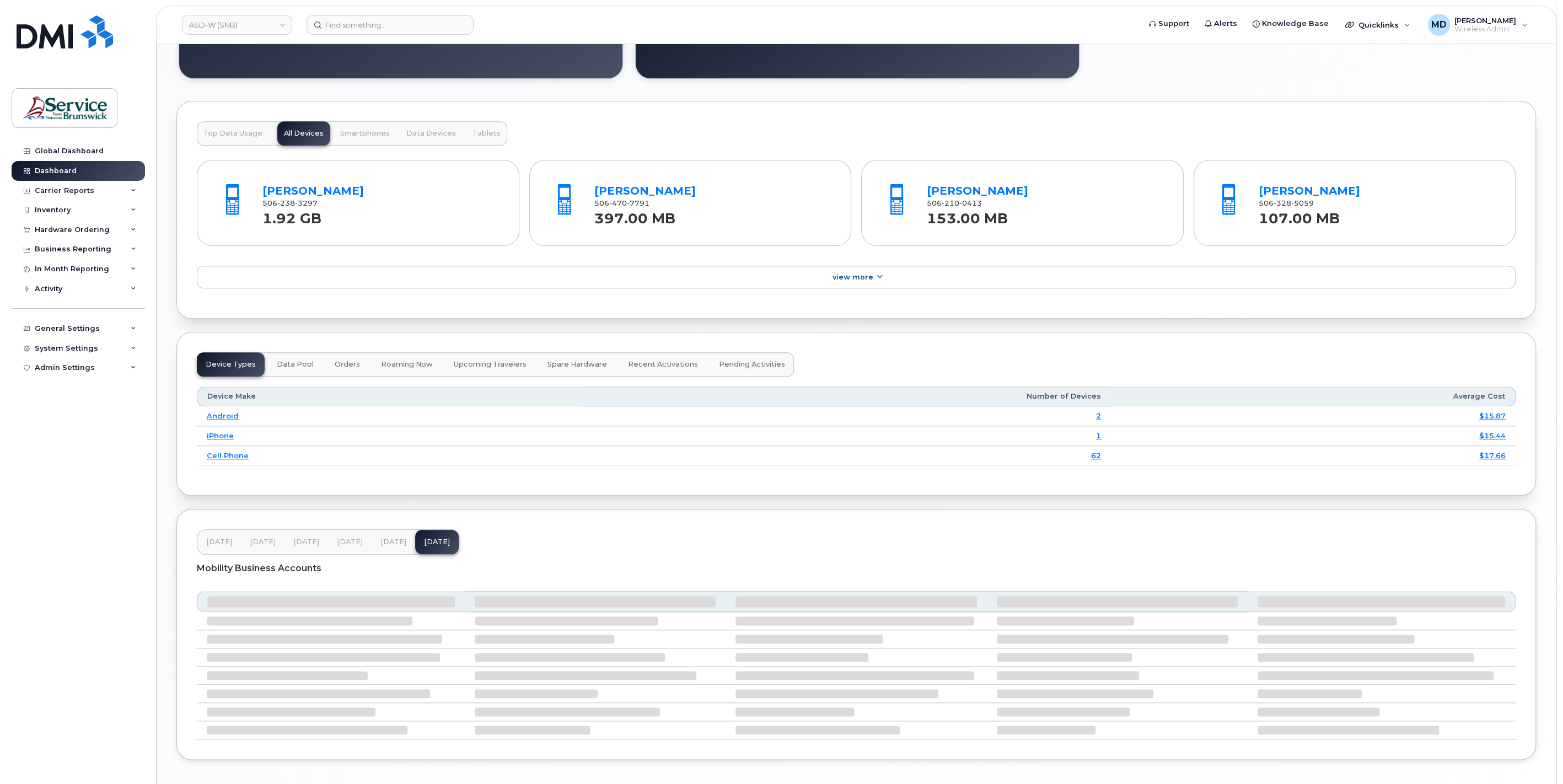
scroll to position [985, 0]
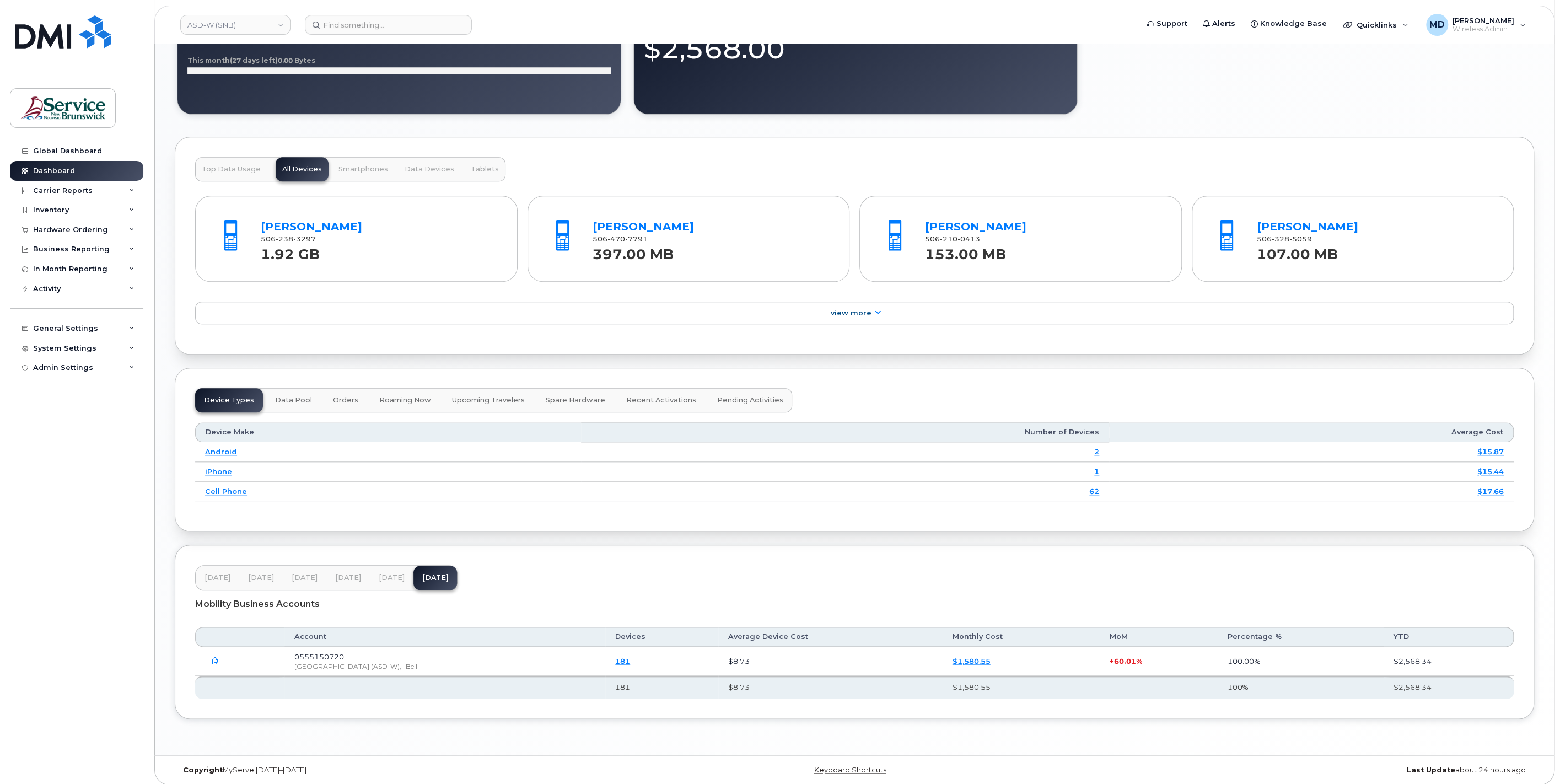
click at [630, 658] on link "181" at bounding box center [622, 661] width 15 height 9
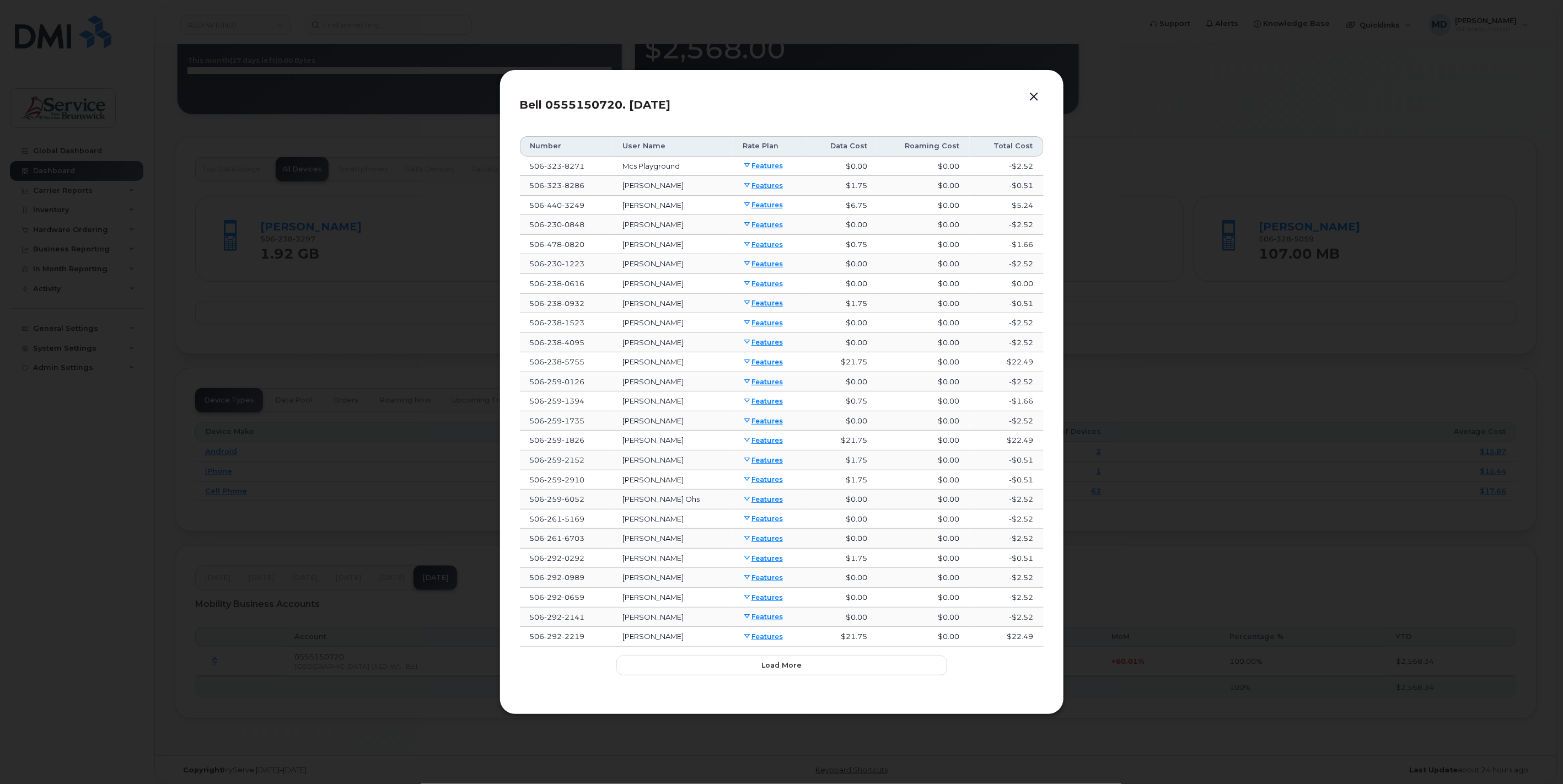
click at [642, 148] on th "User Name" at bounding box center [672, 145] width 120 height 19
click at [595, 182] on td "[PHONE_NUMBER]" at bounding box center [566, 185] width 92 height 19
click at [794, 668] on button "Load more" at bounding box center [782, 665] width 331 height 19
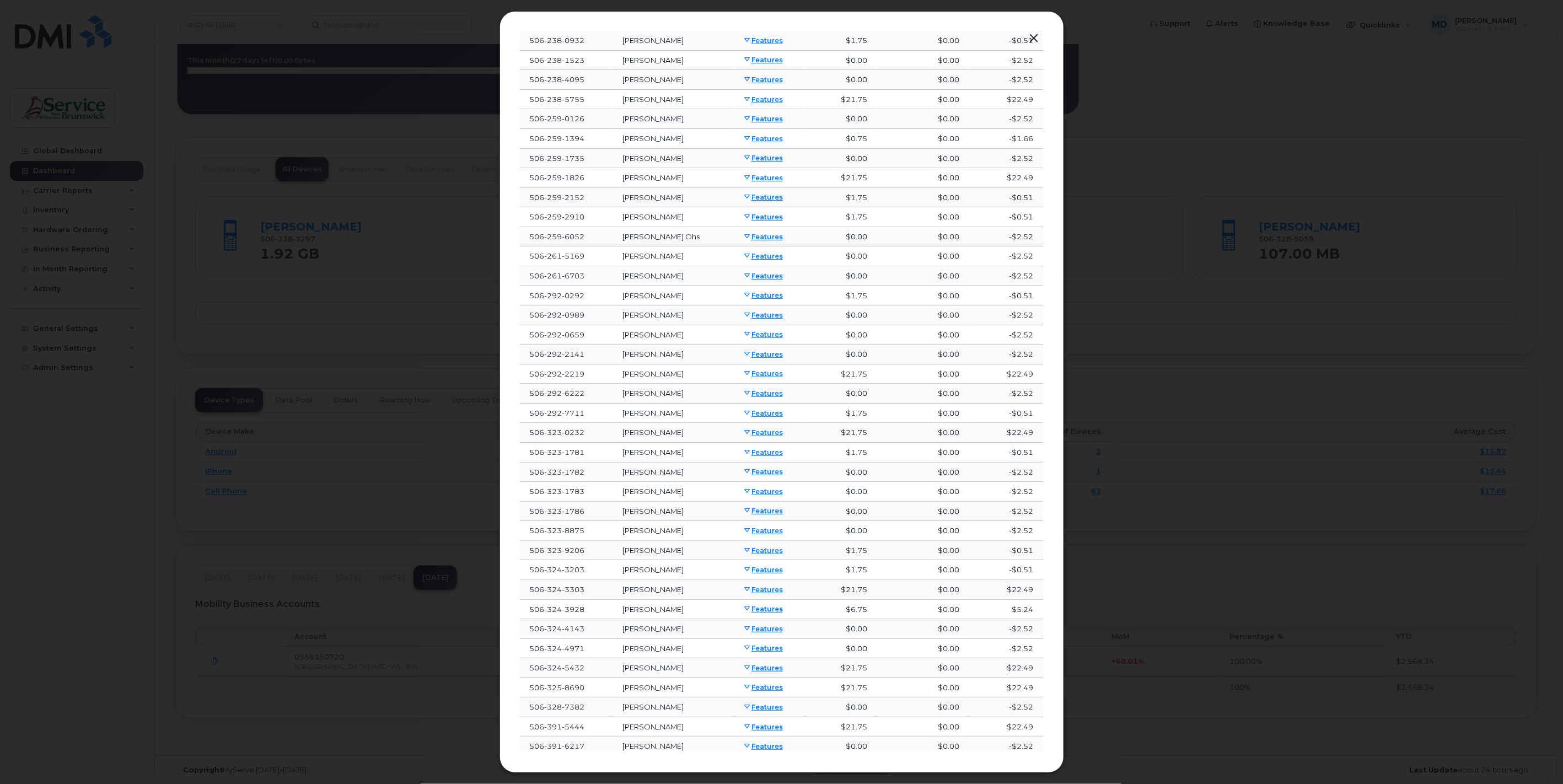
scroll to position [365, 0]
click at [785, 727] on span "Load more" at bounding box center [782, 731] width 41 height 10
click at [779, 730] on span "Load more" at bounding box center [782, 735] width 41 height 10
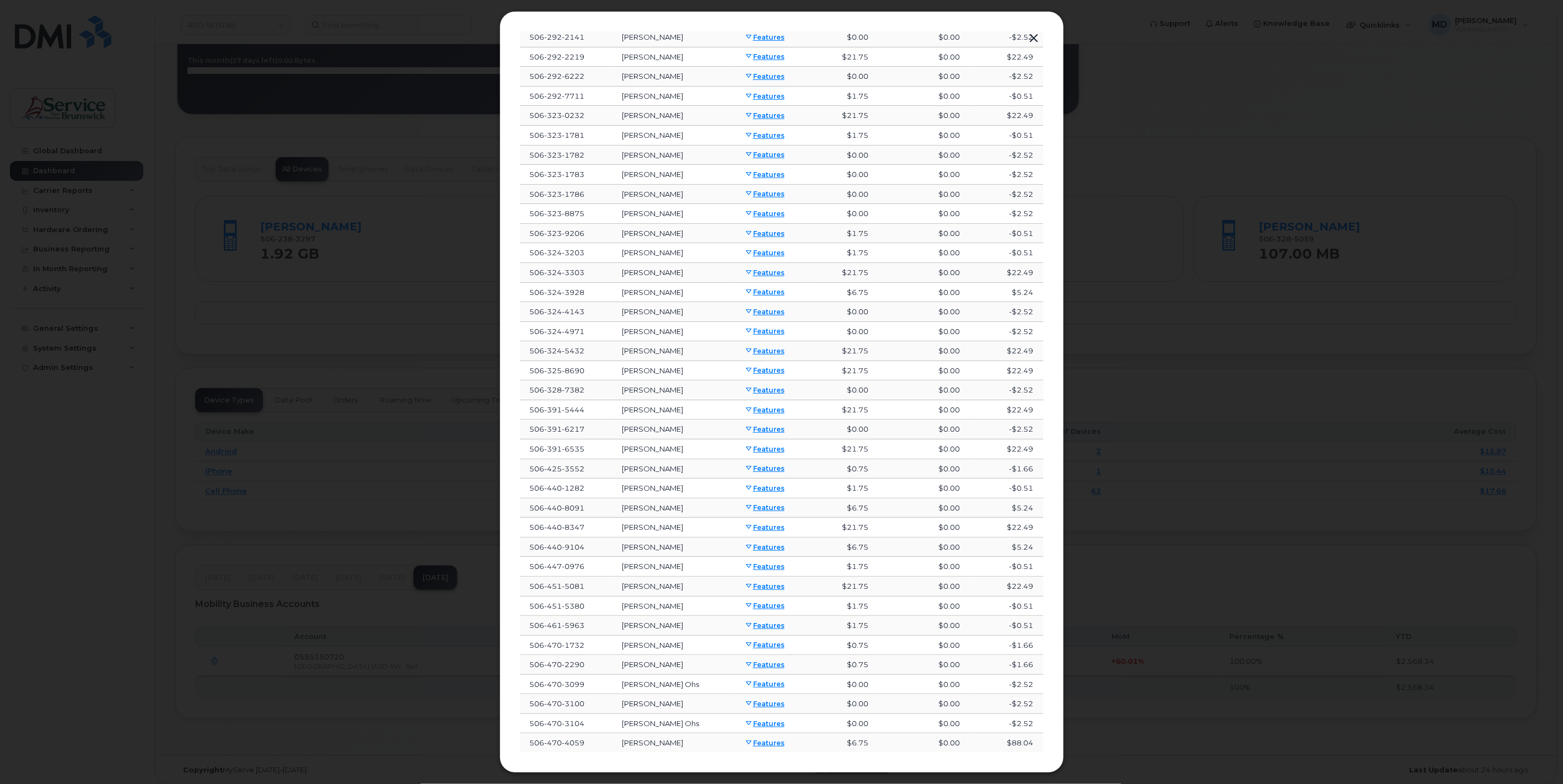
click at [1033, 38] on button "button" at bounding box center [1034, 38] width 17 height 16
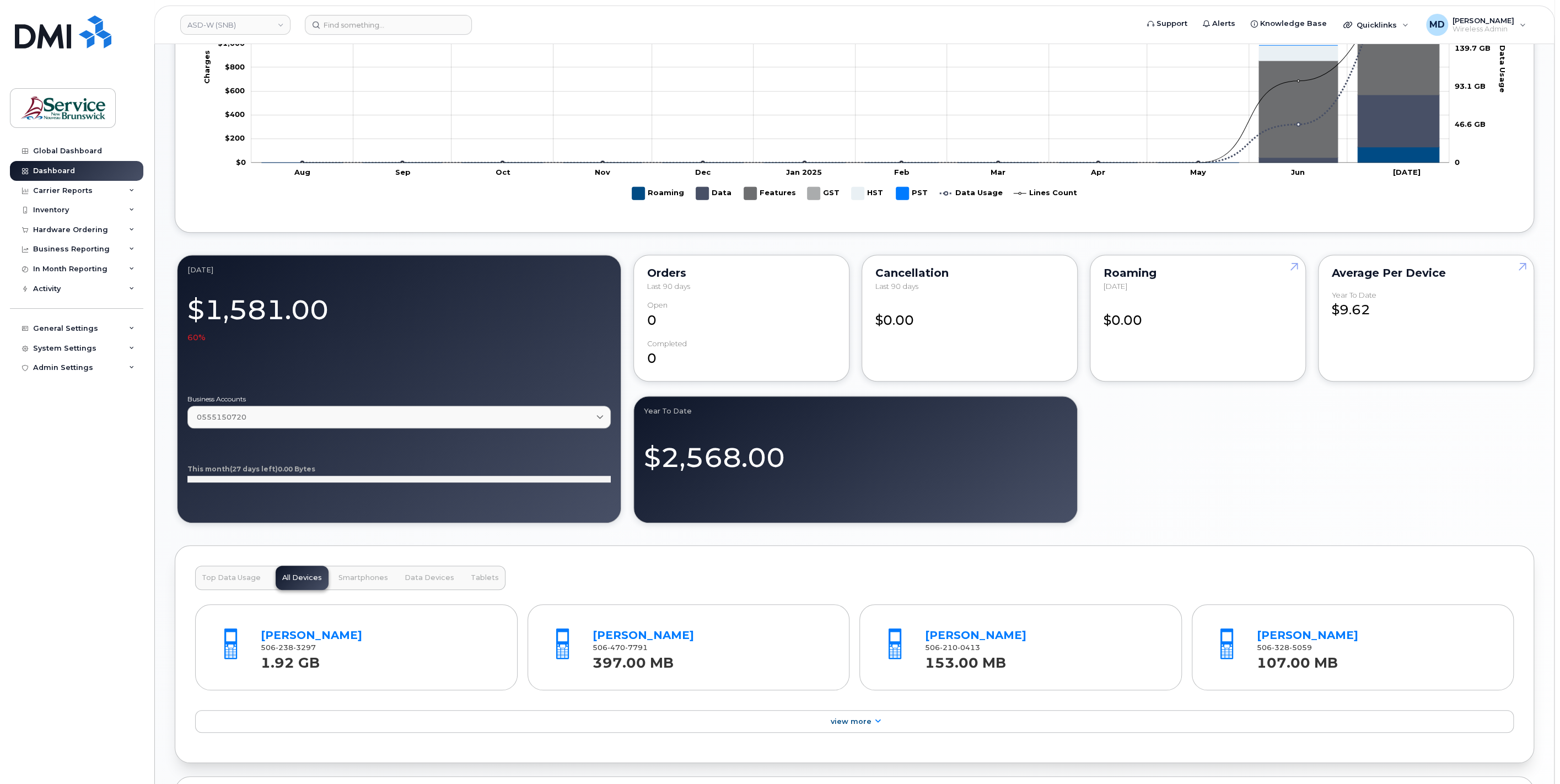
scroll to position [985, 0]
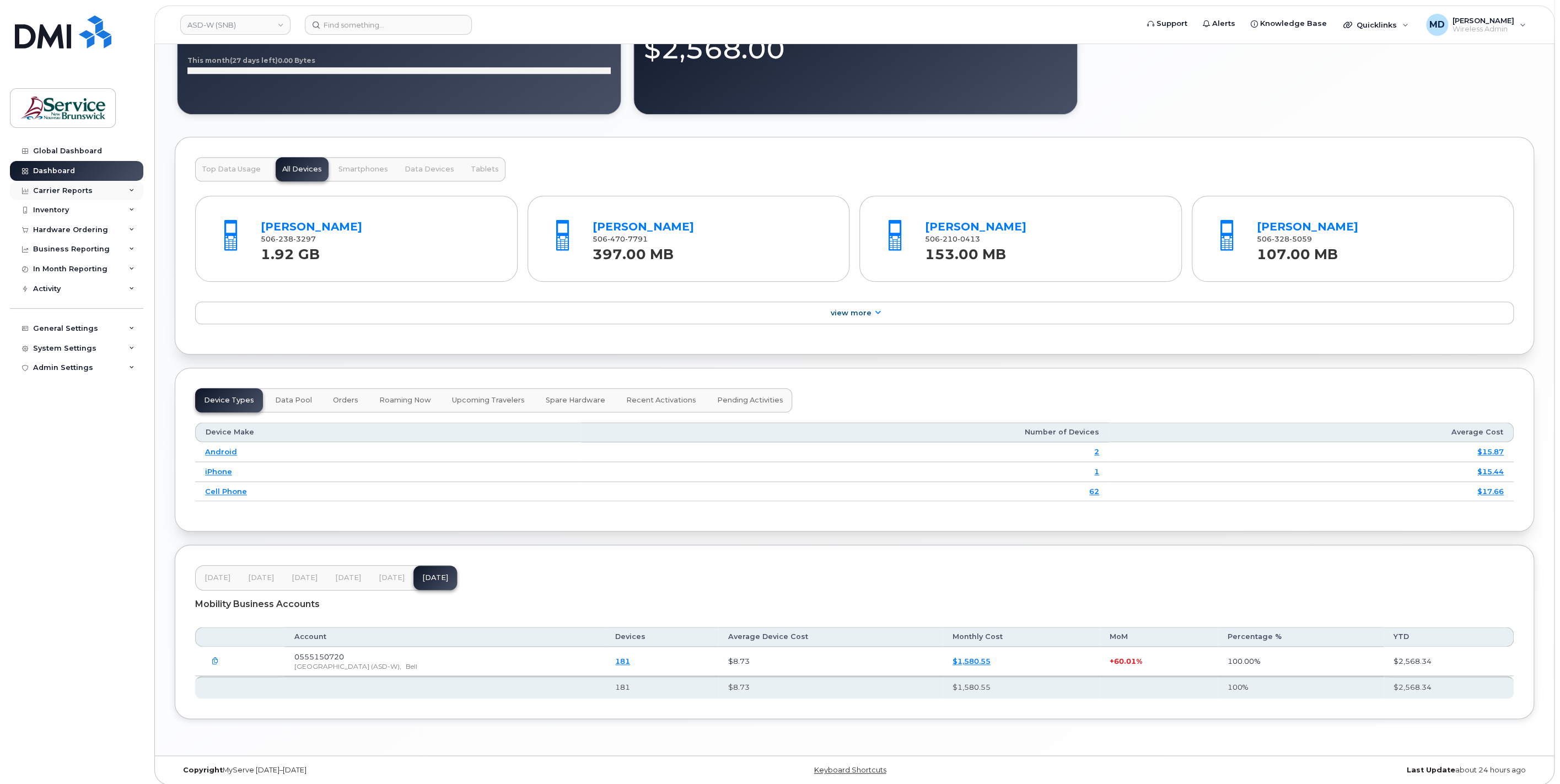
click at [91, 190] on div "Carrier Reports" at bounding box center [77, 190] width 133 height 19
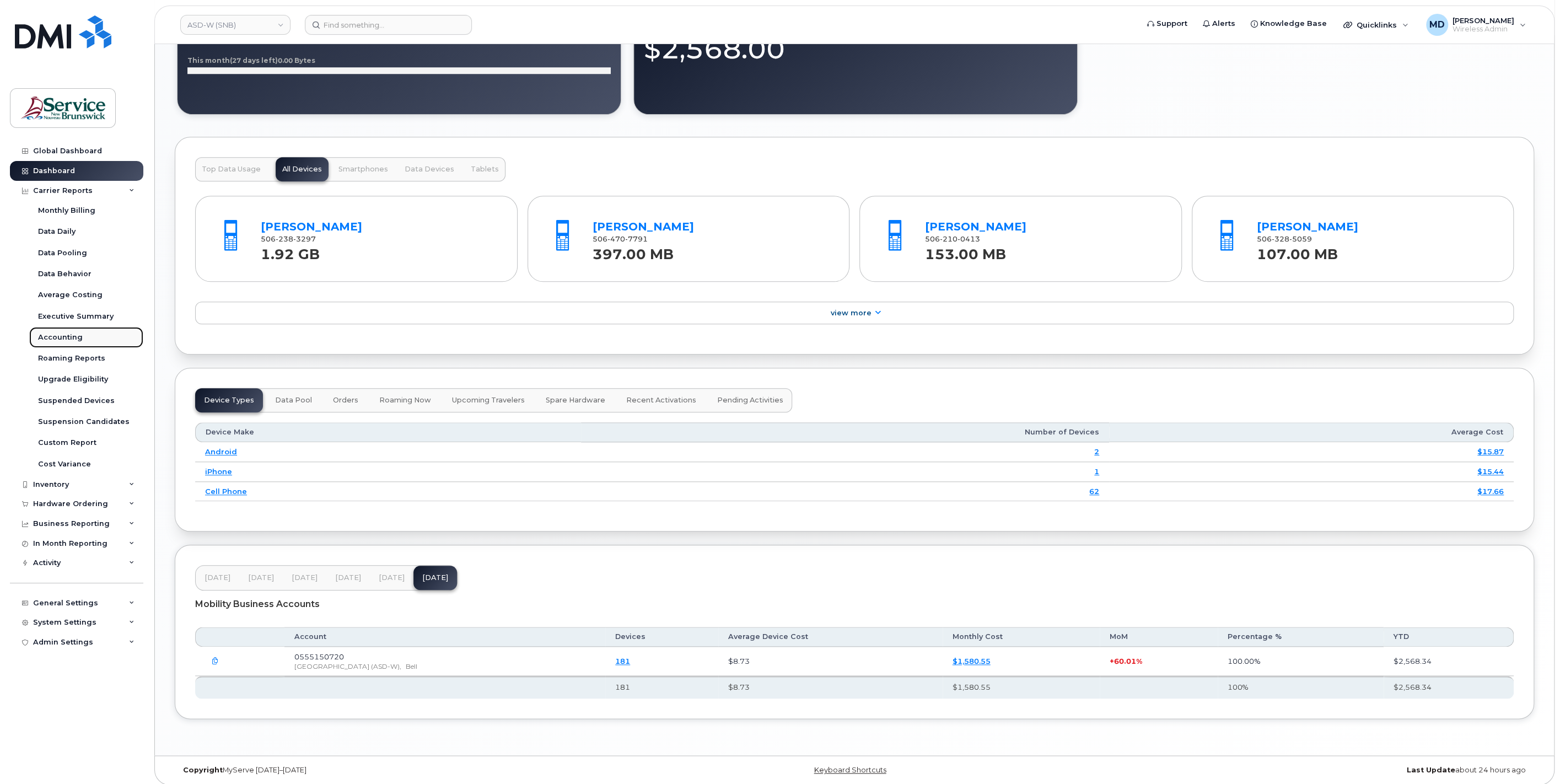
click at [89, 334] on link "Accounting" at bounding box center [86, 337] width 114 height 21
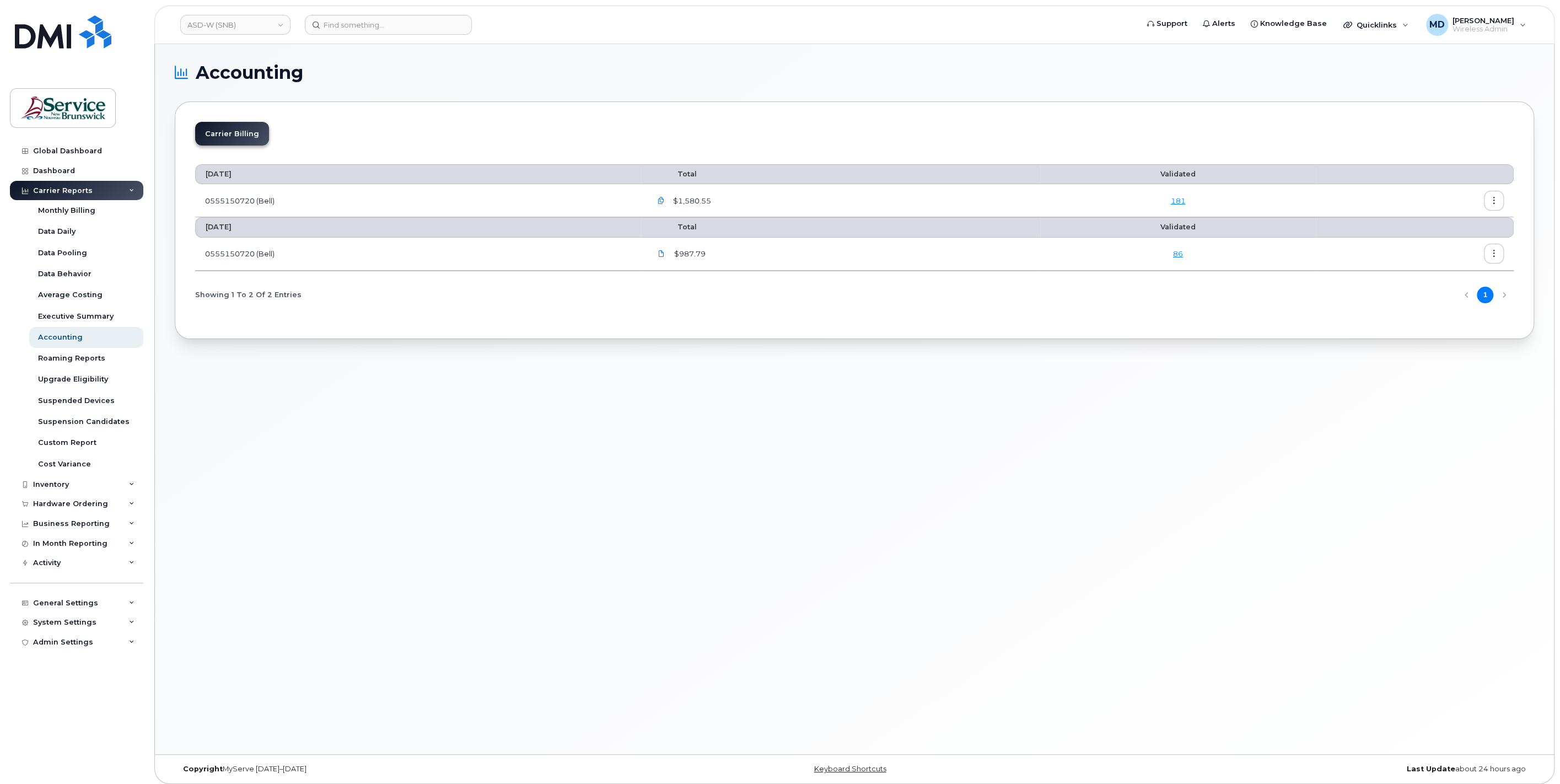
click at [1185, 202] on link "181" at bounding box center [1177, 201] width 15 height 9
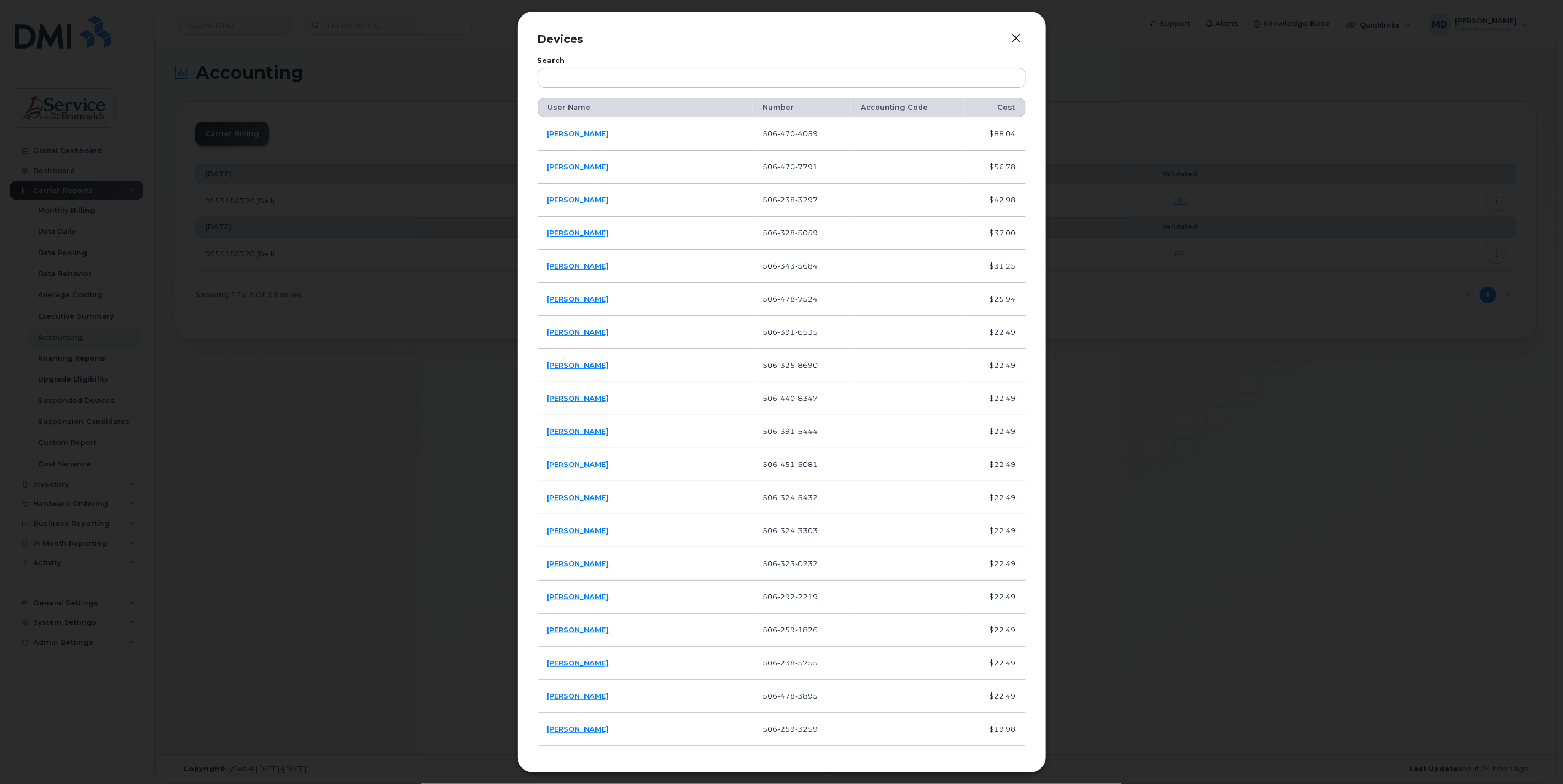
click at [572, 108] on th "User Name" at bounding box center [645, 107] width 215 height 19
click at [1015, 38] on button "button" at bounding box center [1016, 38] width 17 height 16
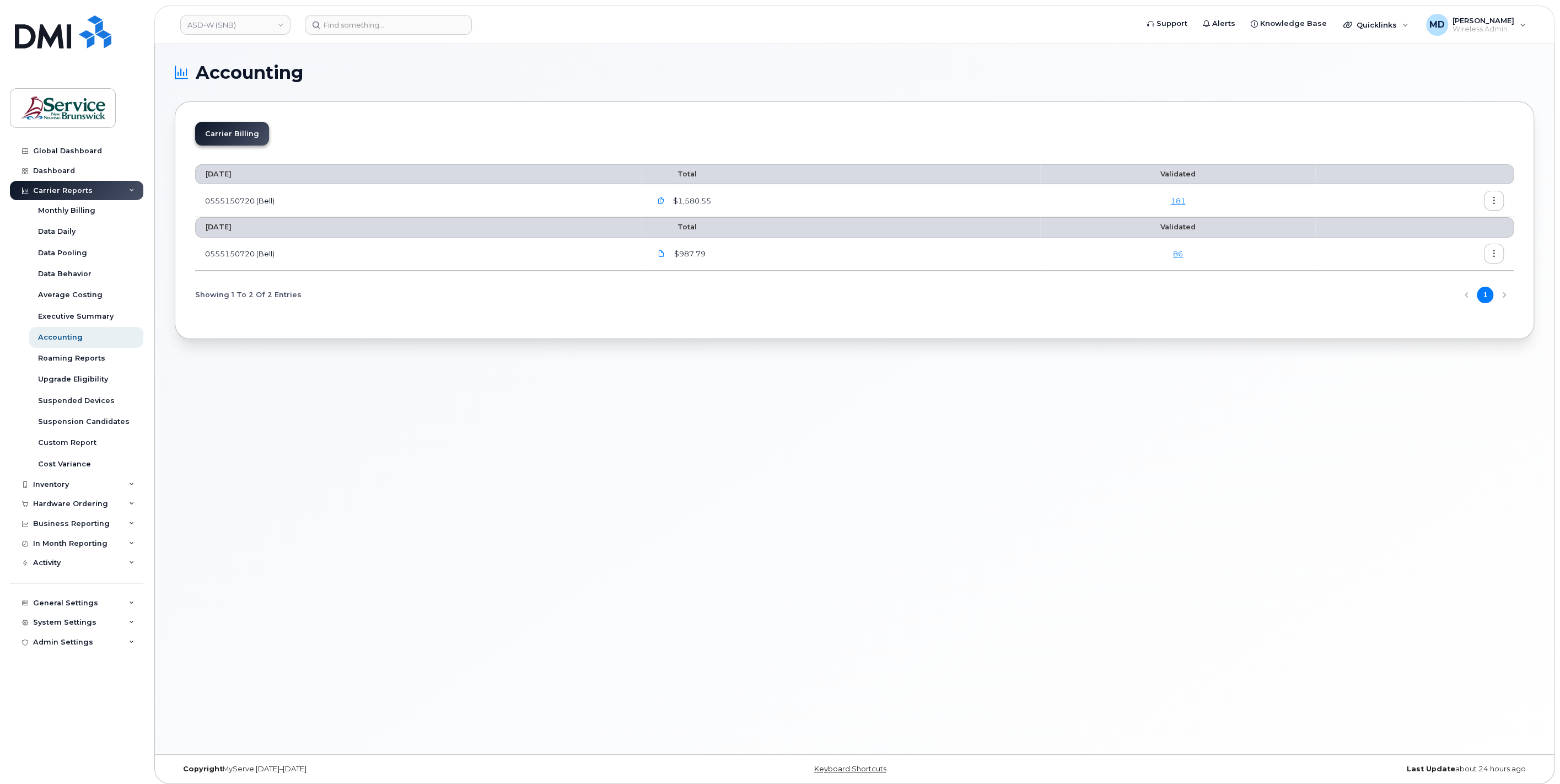
click at [1498, 204] on button "button" at bounding box center [1493, 200] width 19 height 19
click at [1470, 244] on div "Download" at bounding box center [1454, 244] width 98 height 21
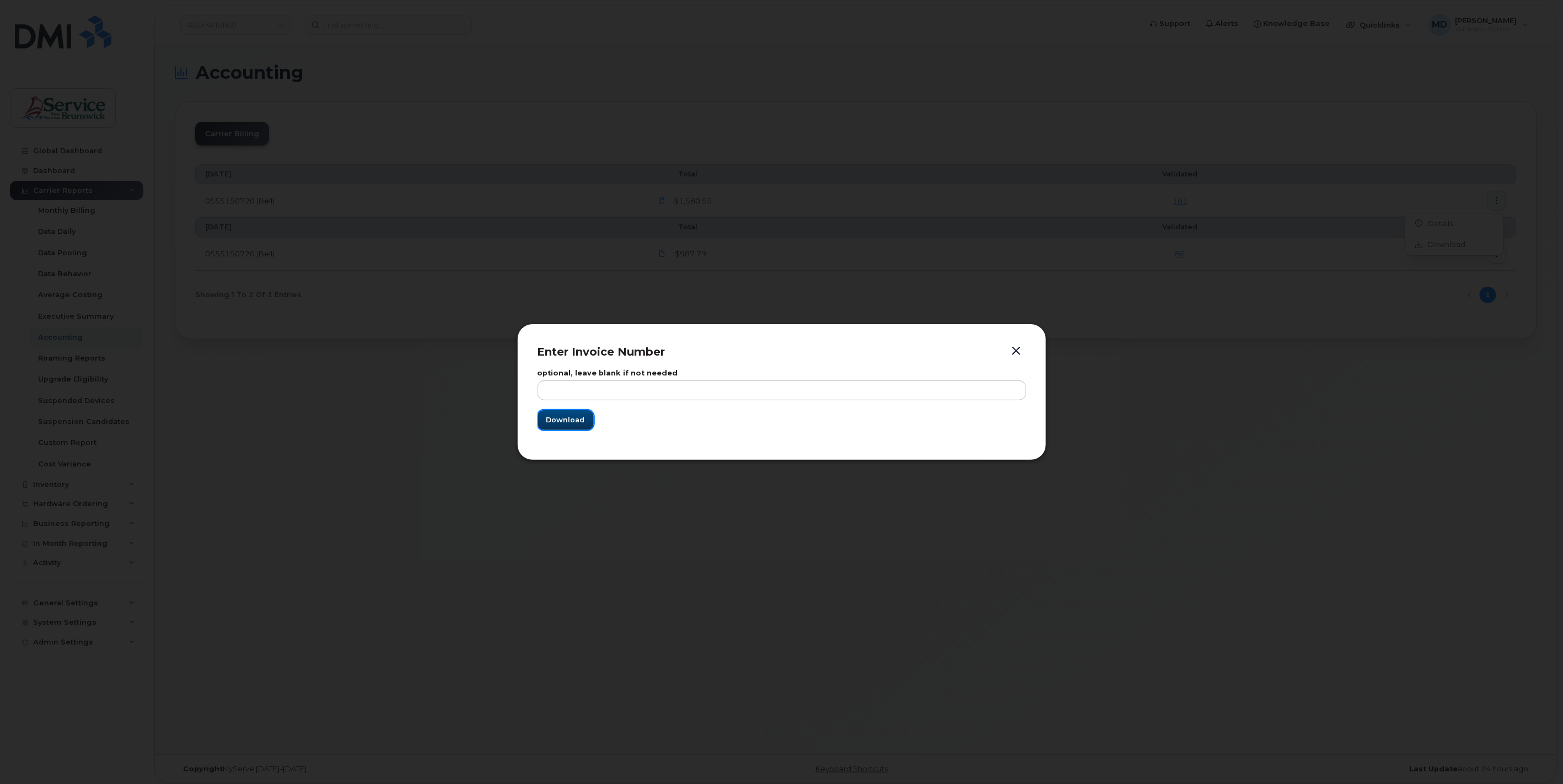
click at [573, 420] on span "Download" at bounding box center [566, 419] width 39 height 10
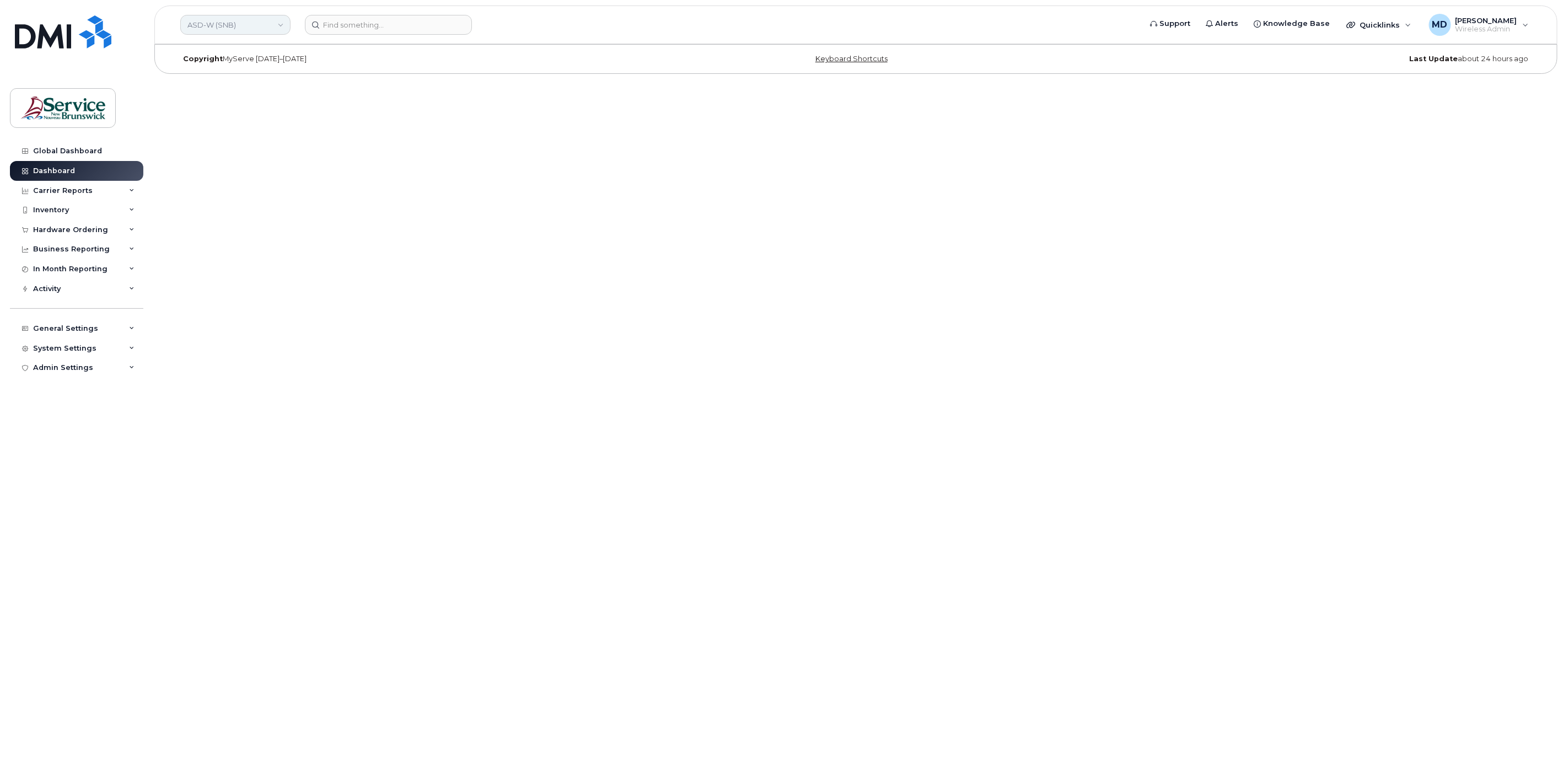
click at [257, 23] on link "ASD-W (SNB)" at bounding box center [235, 24] width 110 height 19
click at [225, 177] on span "ASD-W (SNB)" at bounding box center [215, 174] width 48 height 11
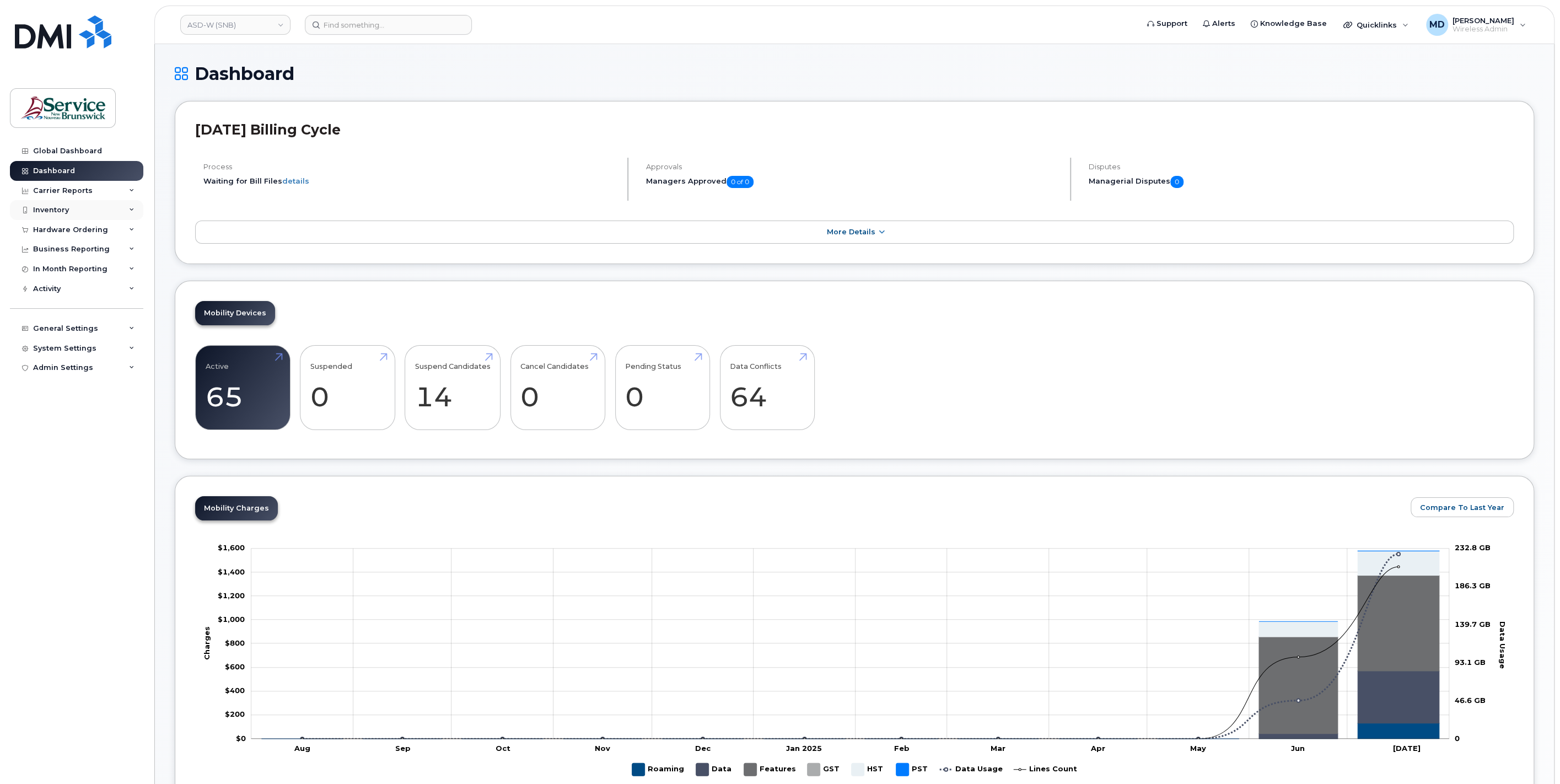
click at [61, 211] on div "Inventory" at bounding box center [51, 210] width 36 height 9
click at [81, 232] on div "Mobility Devices" at bounding box center [68, 230] width 62 height 10
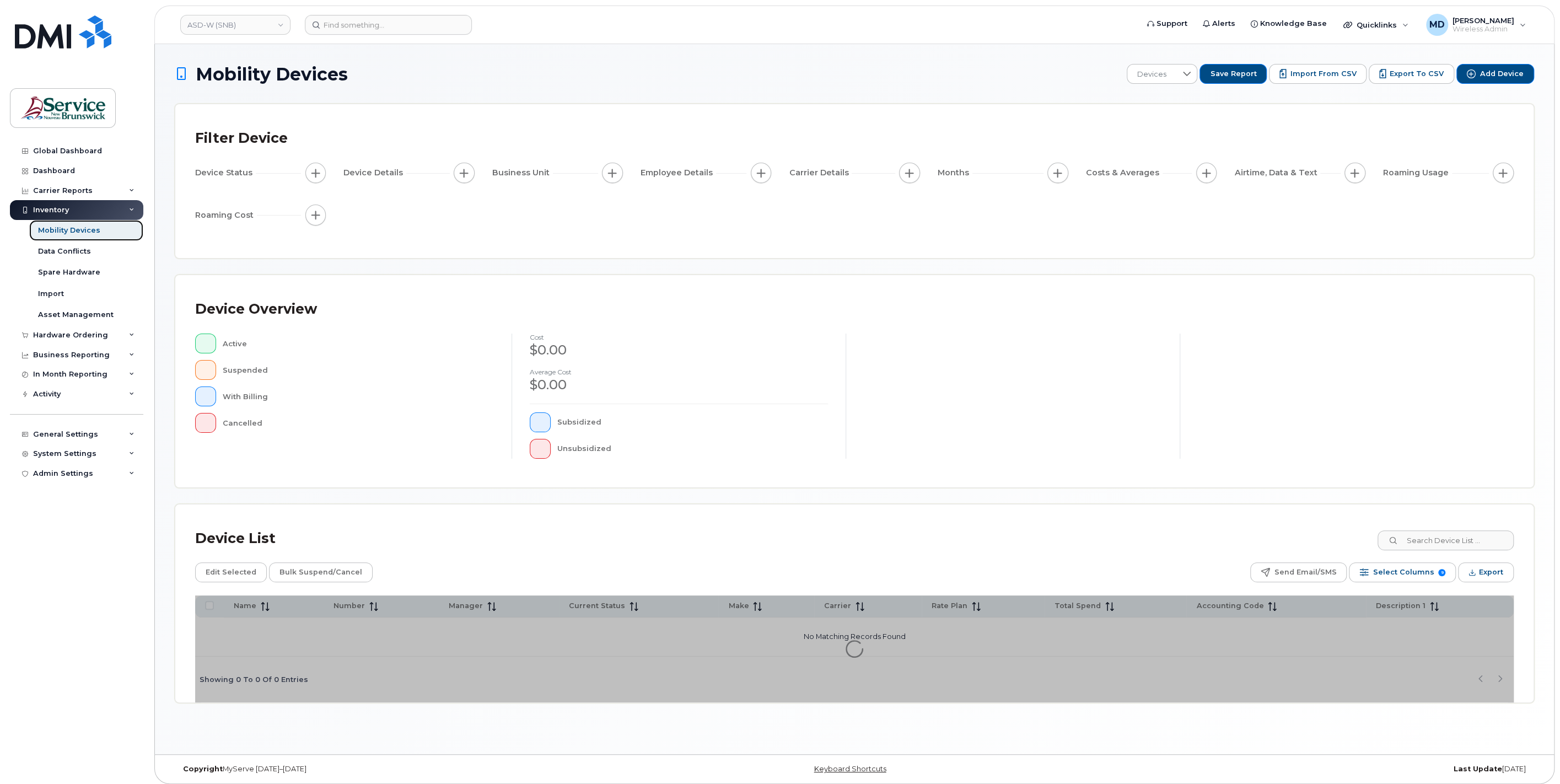
scroll to position [5, 0]
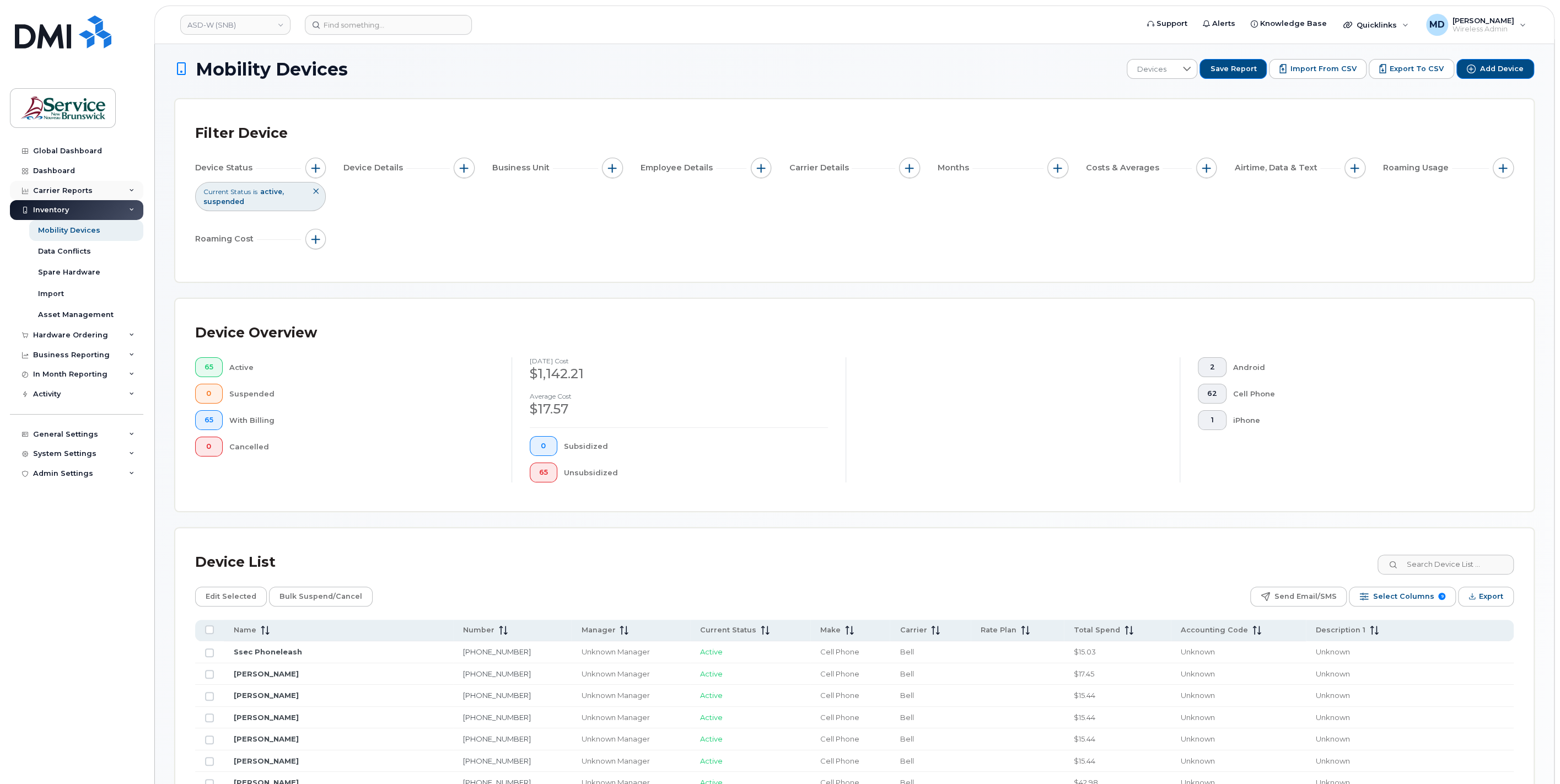
click at [55, 186] on div "Carrier Reports" at bounding box center [63, 190] width 59 height 9
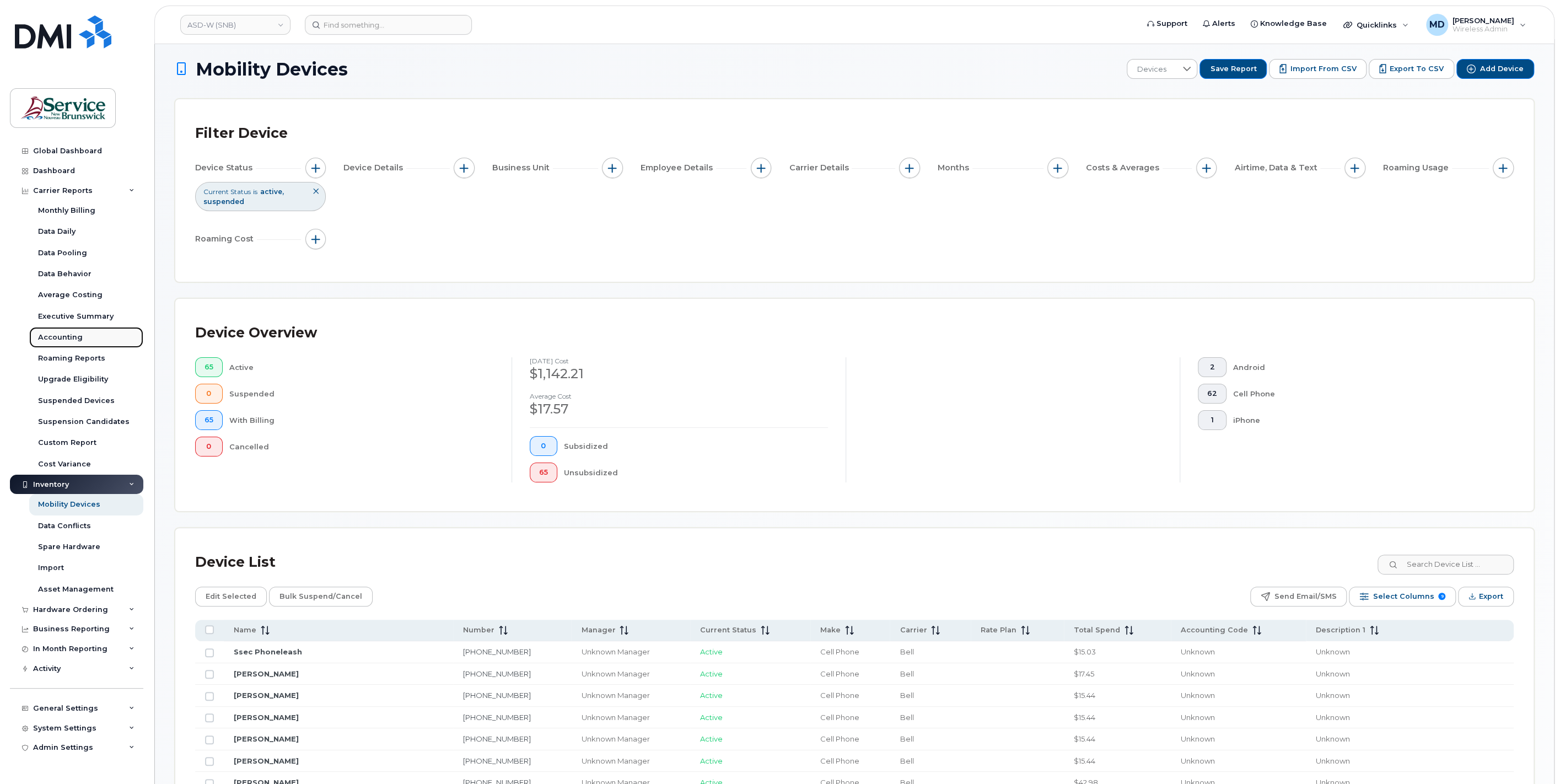
click at [61, 334] on div "Accounting" at bounding box center [60, 337] width 44 height 10
